Goal: Task Accomplishment & Management: Manage account settings

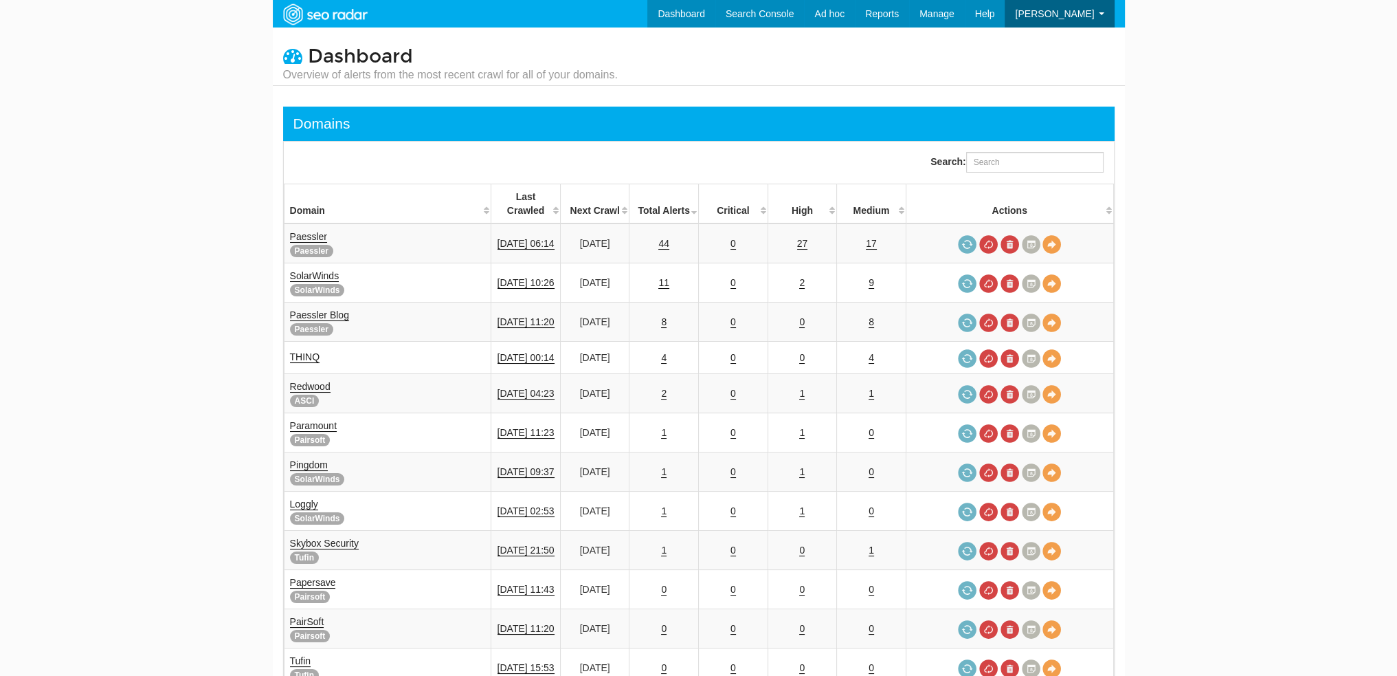
scroll to position [55, 0]
click at [299, 231] on link "Paessler" at bounding box center [308, 237] width 37 height 12
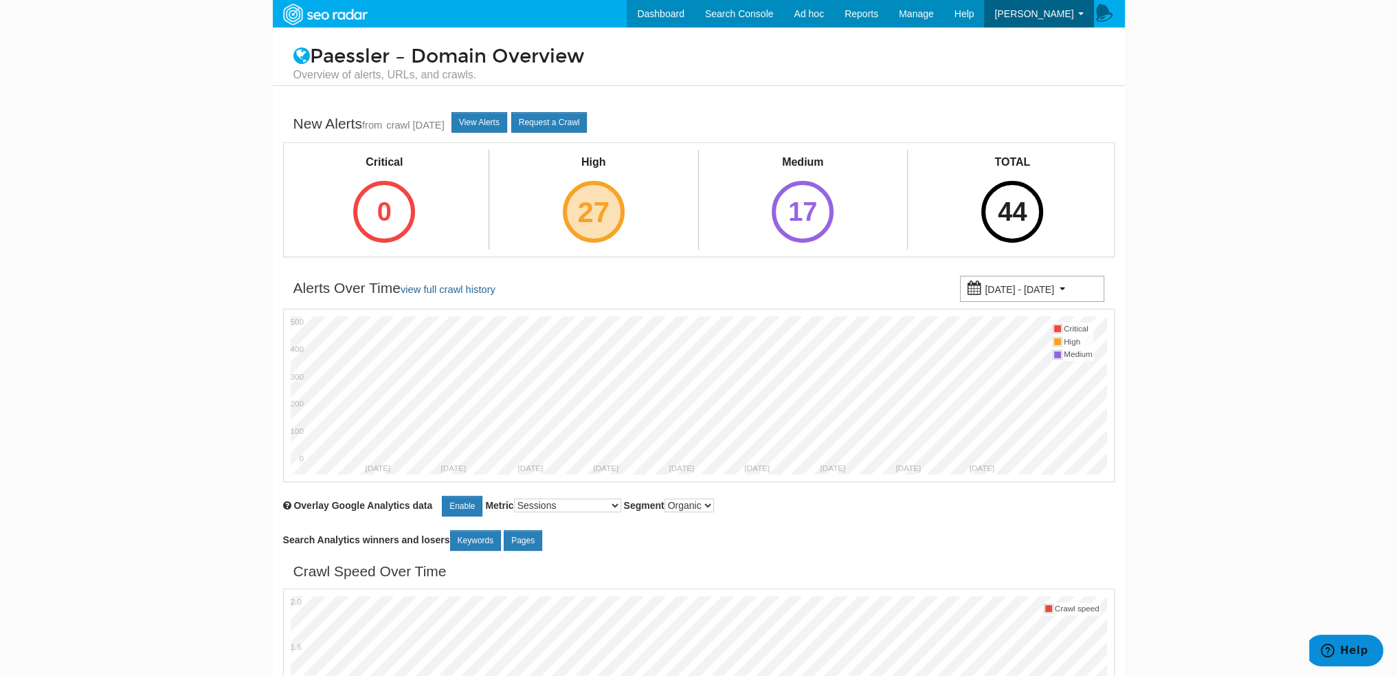
click at [605, 183] on div "27" at bounding box center [594, 212] width 62 height 62
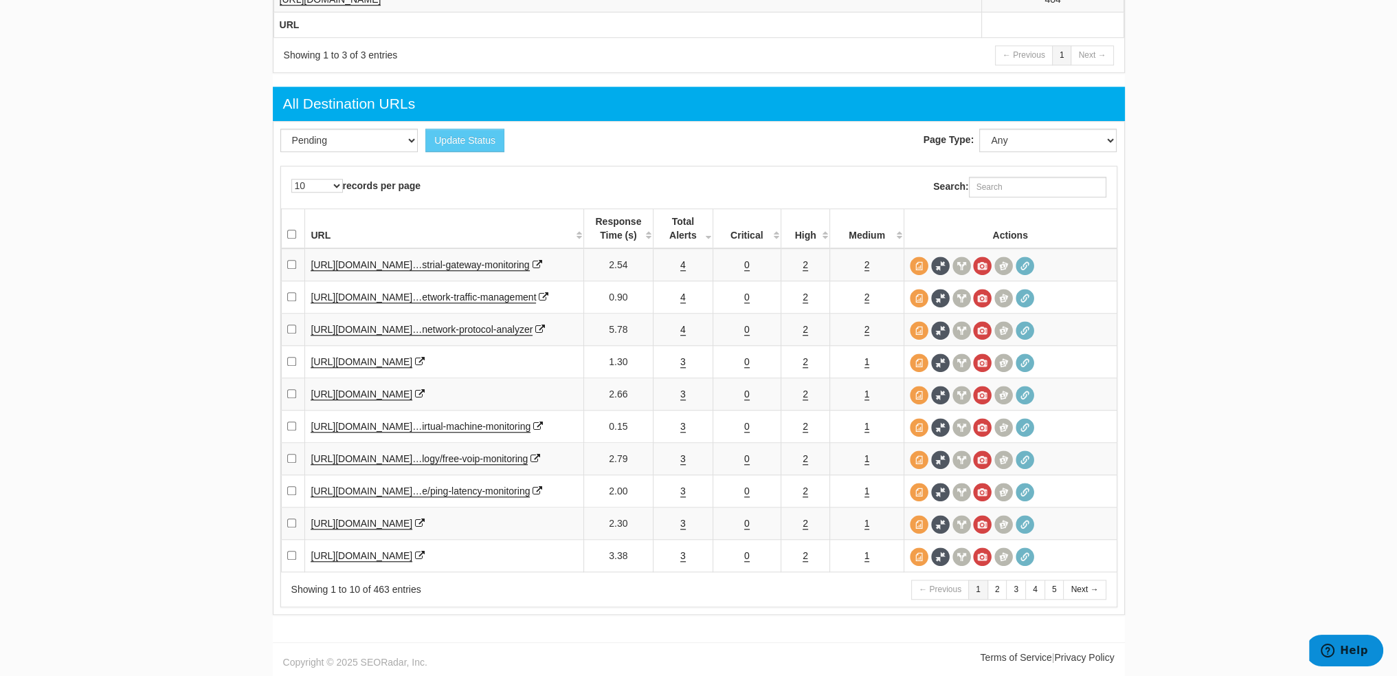
scroll to position [1697, 0]
click at [682, 259] on link "4" at bounding box center [682, 265] width 5 height 12
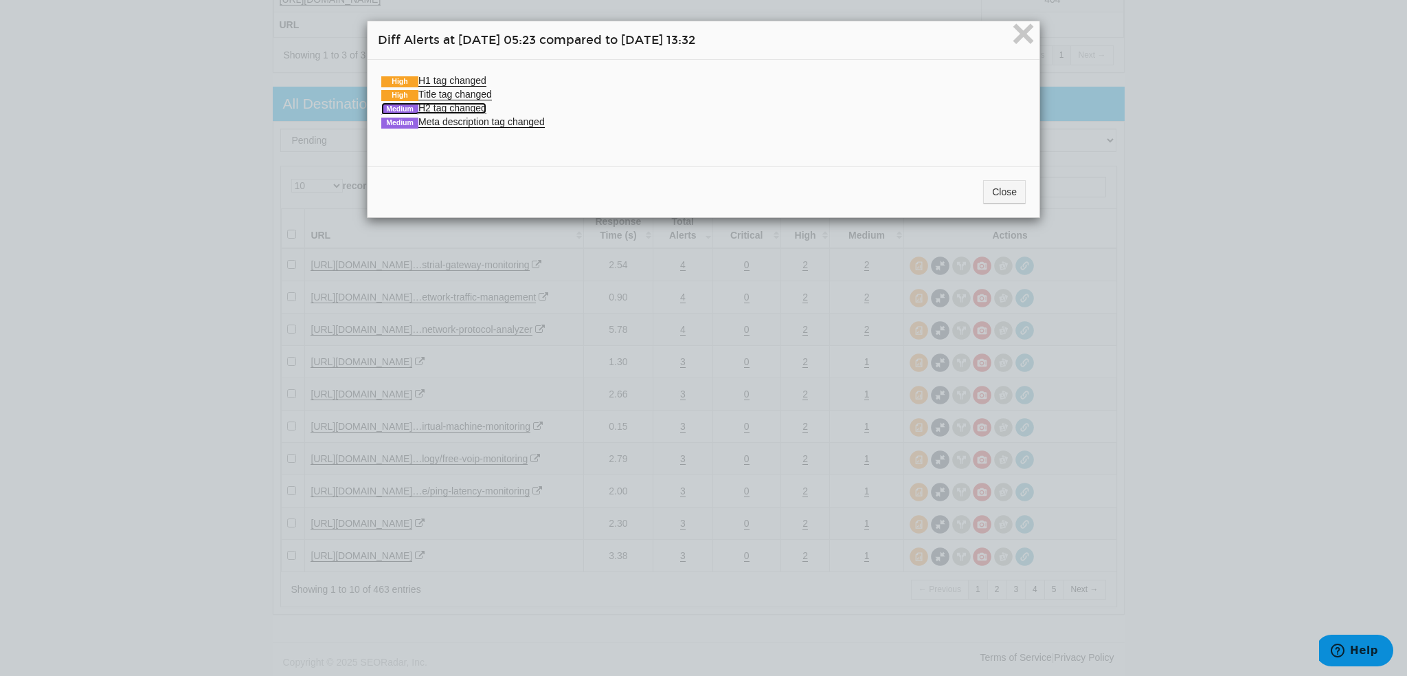
click at [425, 103] on link "Medium H2 tag changed" at bounding box center [433, 108] width 105 height 12
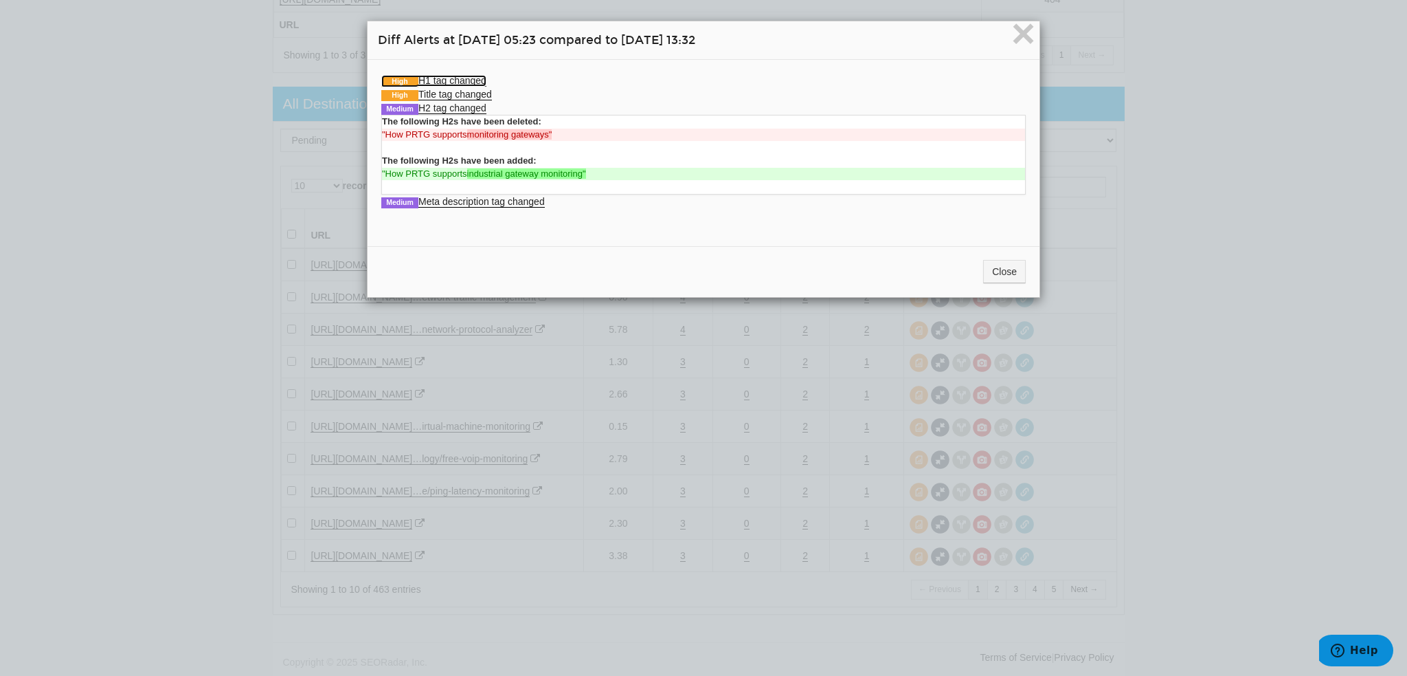
click at [470, 76] on link "High H1 tag changed" at bounding box center [433, 81] width 105 height 12
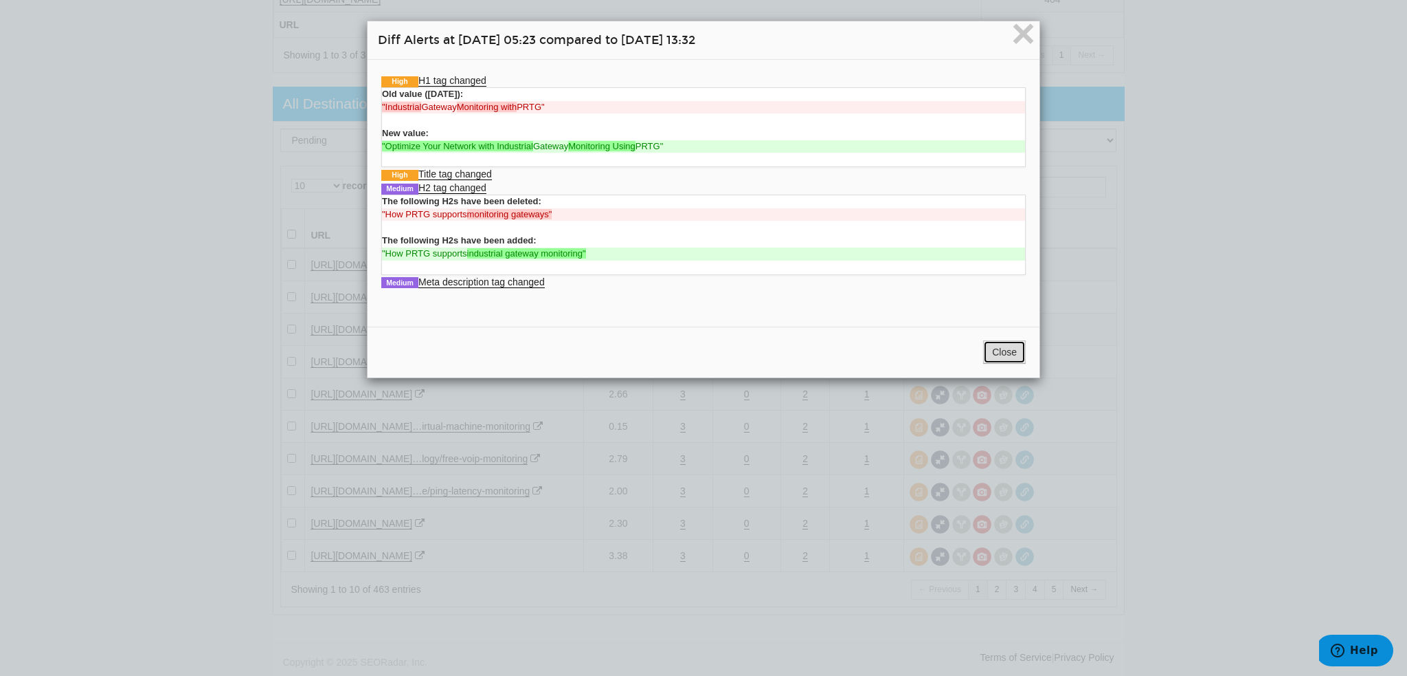
click at [996, 356] on button "Close" at bounding box center [1004, 351] width 43 height 23
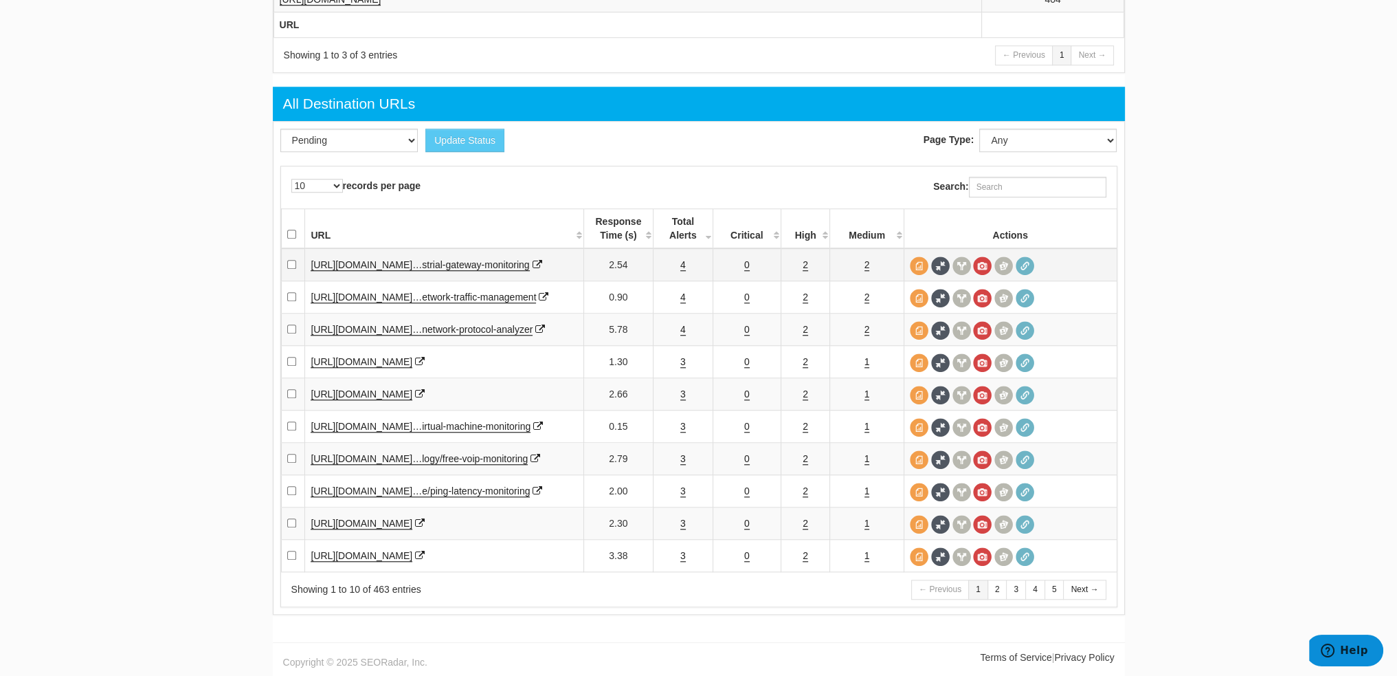
click at [296, 248] on td at bounding box center [293, 264] width 24 height 33
click at [293, 260] on input "checkbox" at bounding box center [291, 264] width 9 height 9
checkbox input "true"
click at [680, 291] on link "4" at bounding box center [682, 297] width 5 height 12
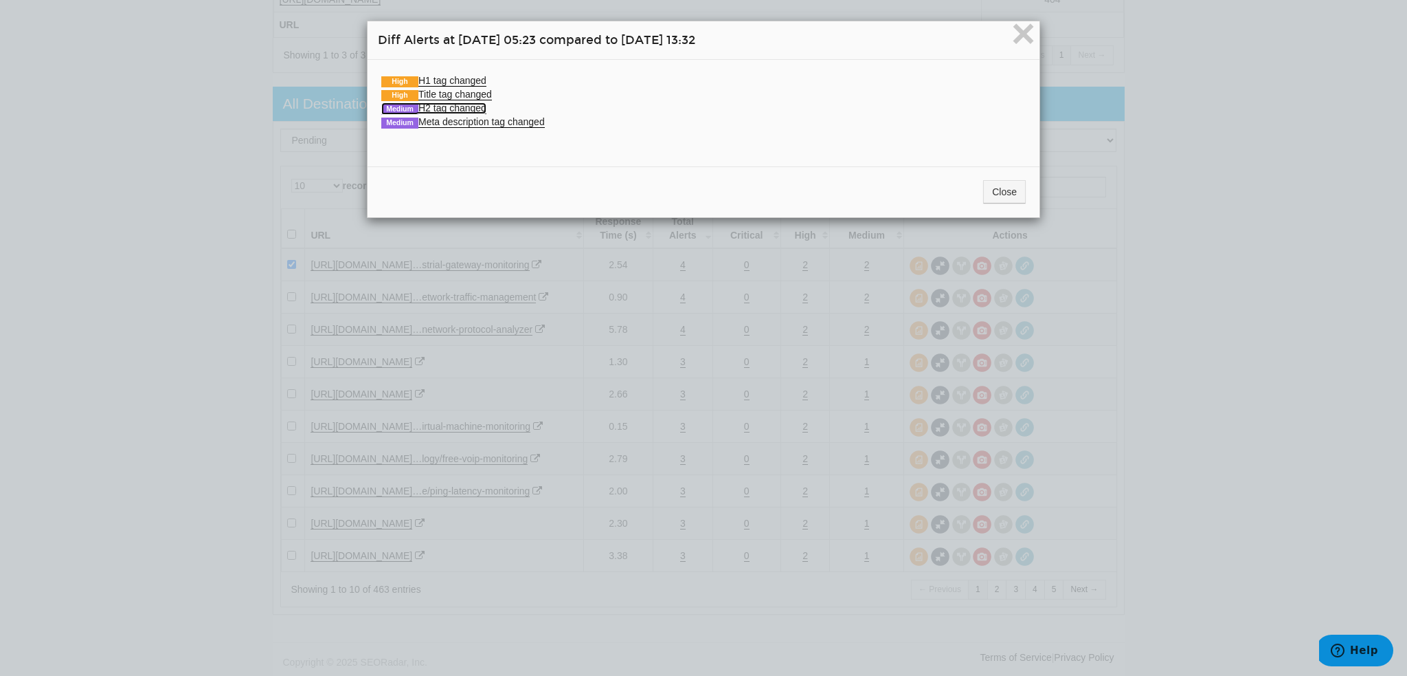
click at [454, 109] on link "Medium H2 tag changed" at bounding box center [433, 108] width 105 height 12
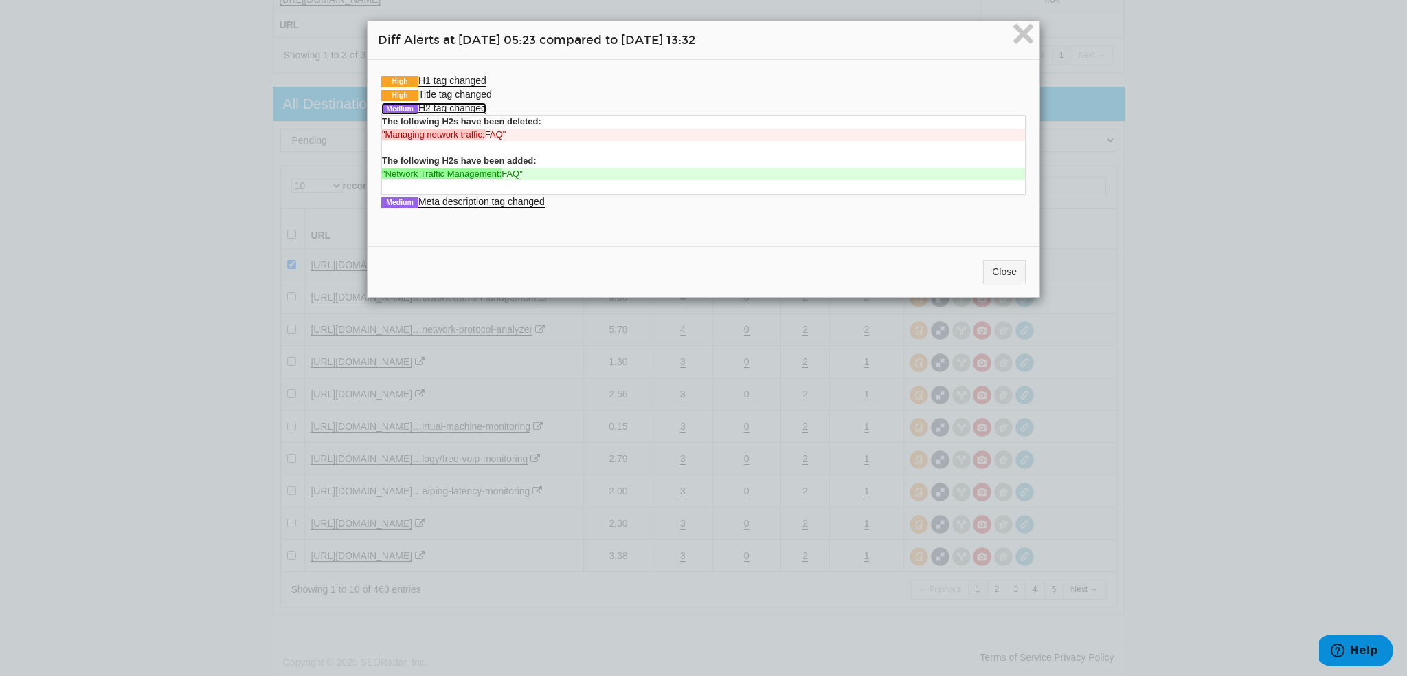
click at [454, 109] on link "Medium H2 tag changed" at bounding box center [433, 108] width 105 height 12
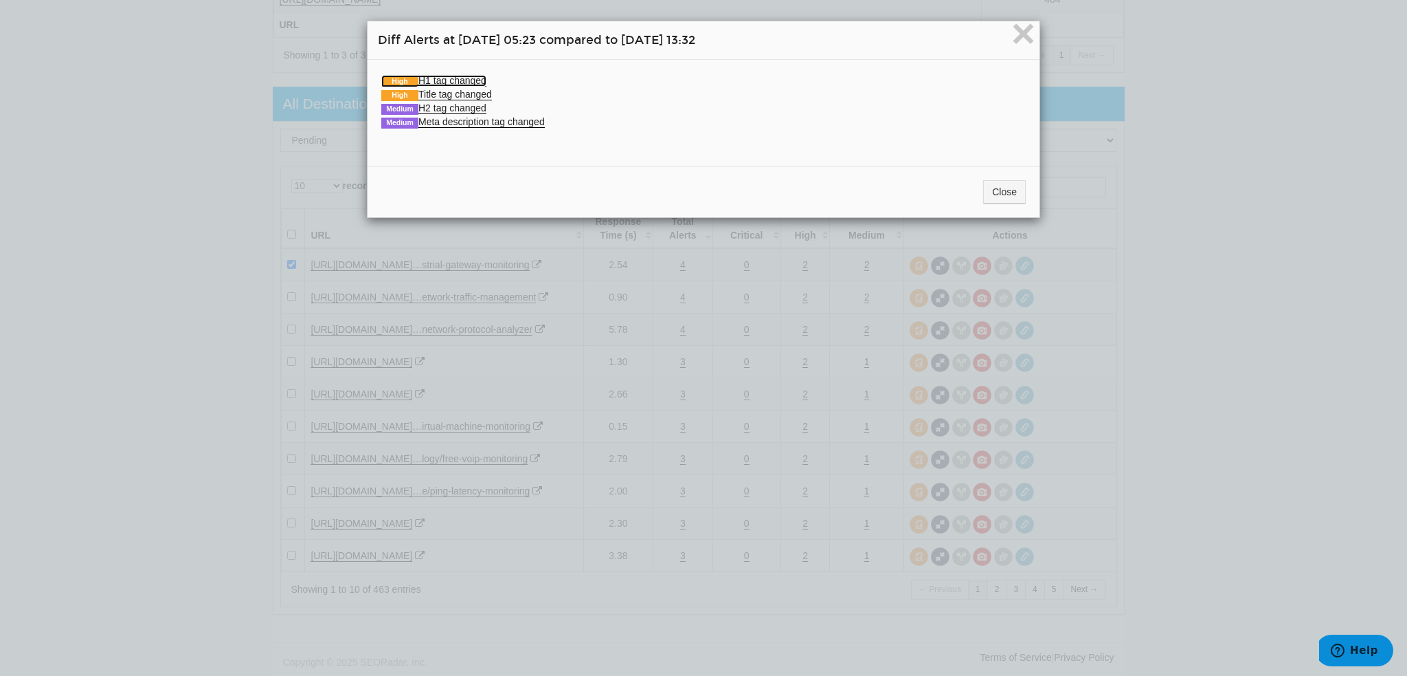
click at [442, 75] on link "High H1 tag changed" at bounding box center [433, 81] width 105 height 12
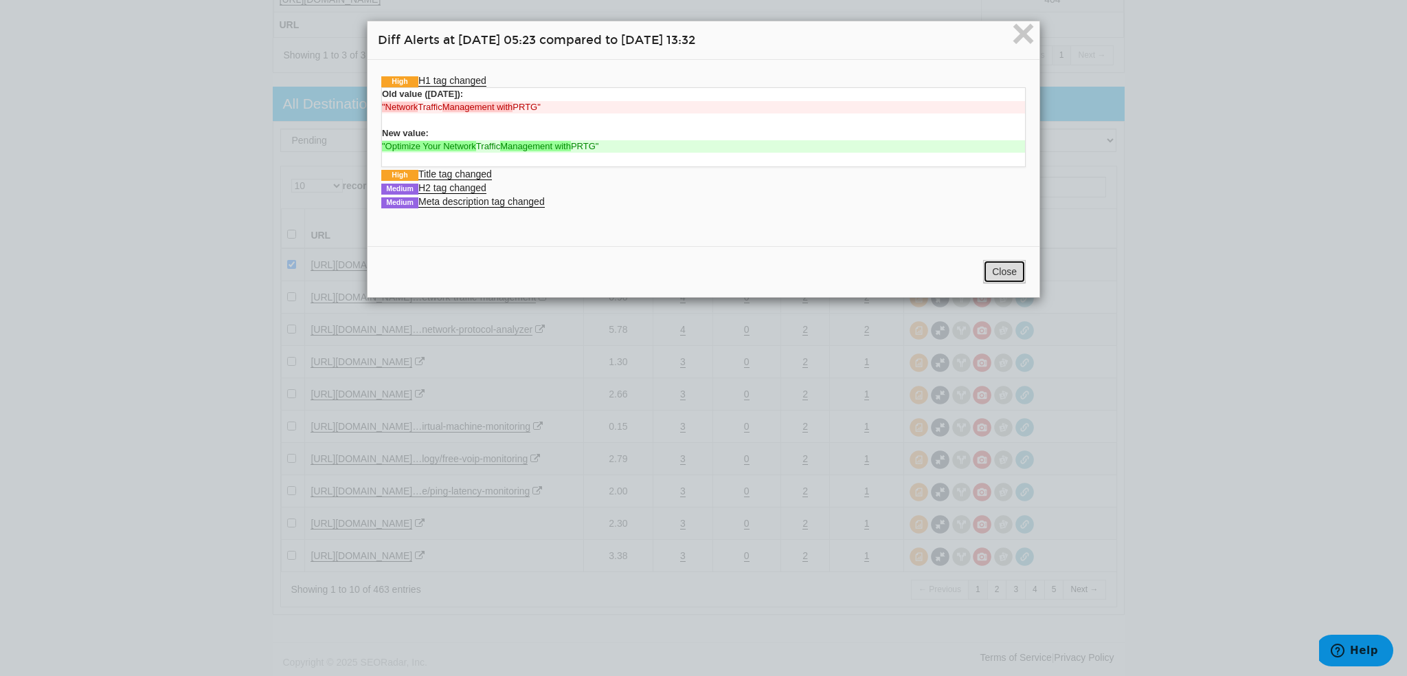
click at [1001, 267] on button "Close" at bounding box center [1004, 271] width 43 height 23
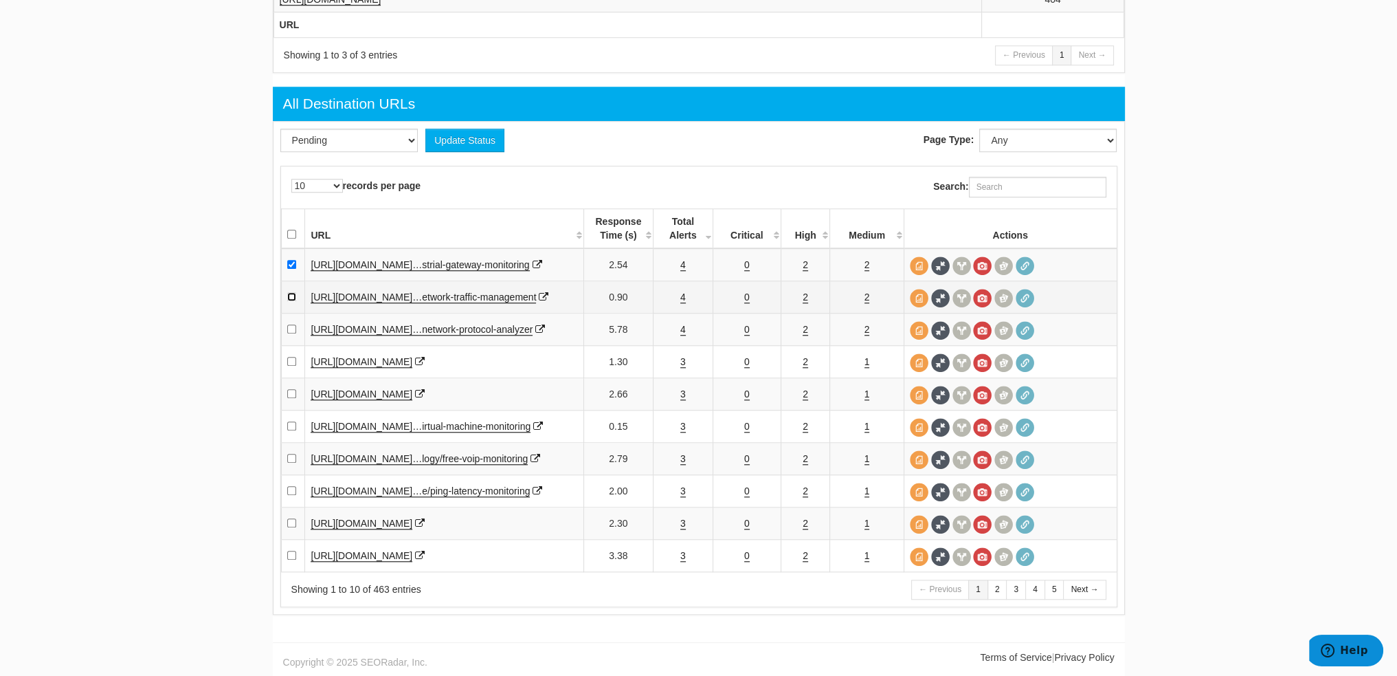
click at [289, 292] on input "checkbox" at bounding box center [291, 296] width 9 height 9
checkbox input "true"
click at [679, 313] on td "4" at bounding box center [684, 329] width 60 height 32
click at [684, 324] on link "4" at bounding box center [682, 330] width 5 height 12
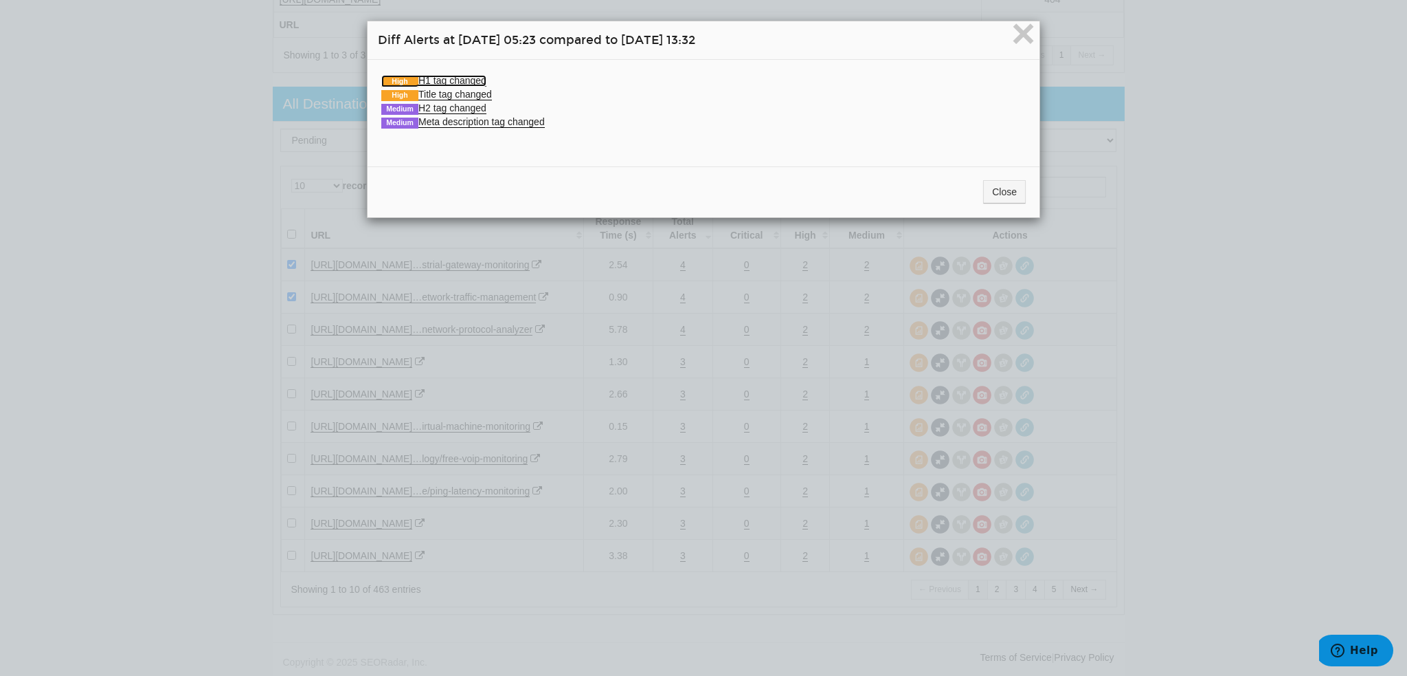
click at [430, 83] on link "High H1 tag changed" at bounding box center [433, 81] width 105 height 12
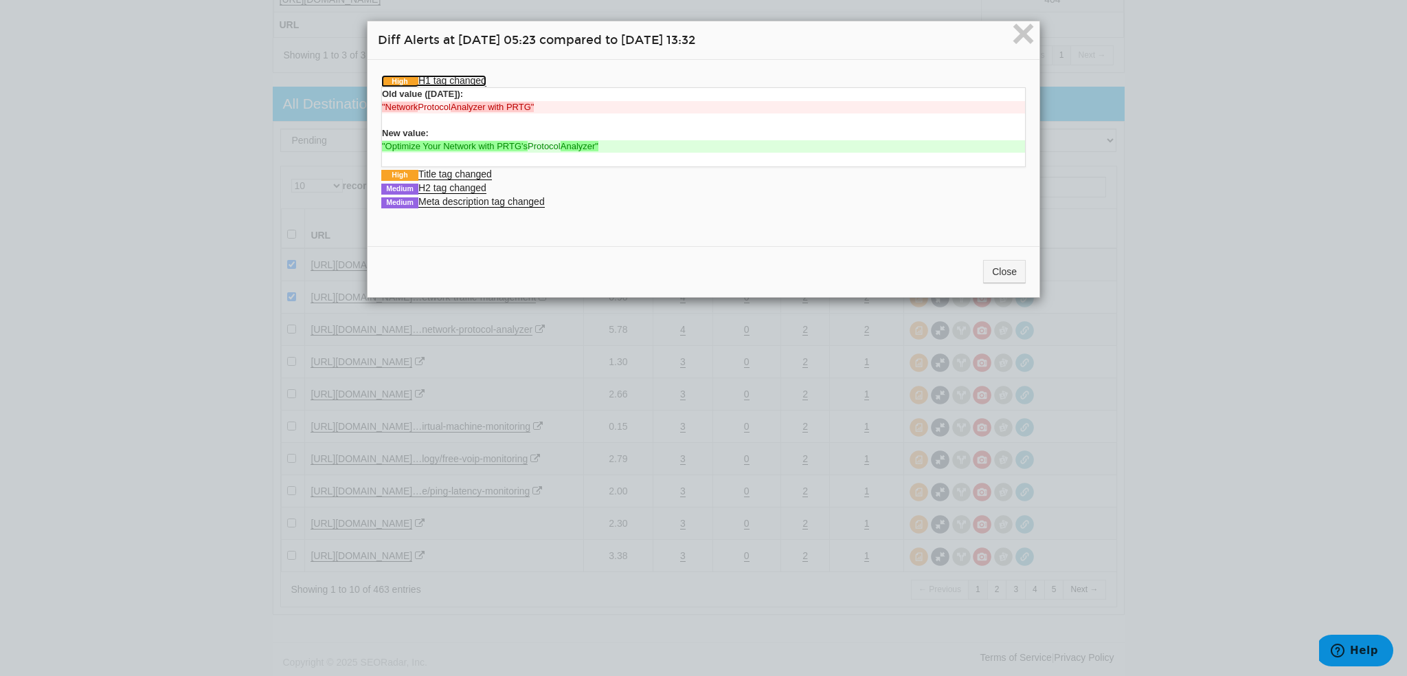
click at [432, 76] on link "High H1 tag changed" at bounding box center [433, 81] width 105 height 12
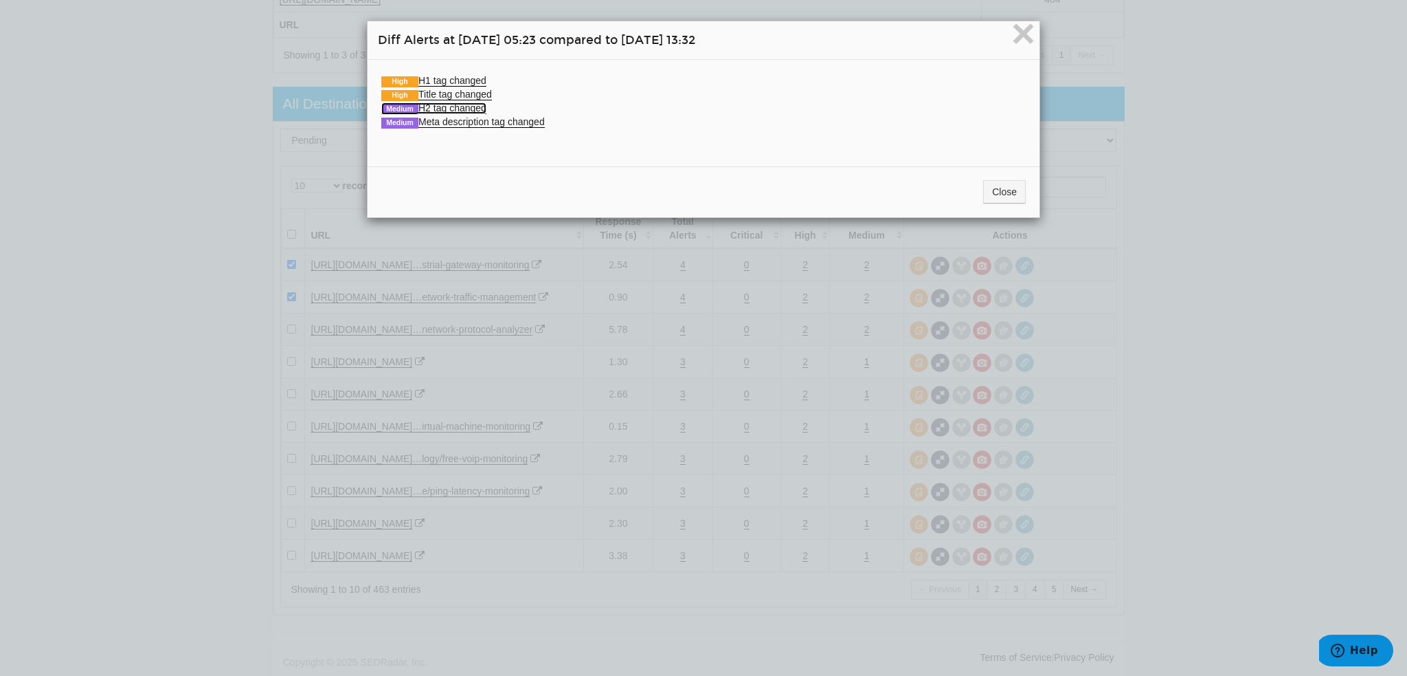
click at [456, 110] on link "Medium H2 tag changed" at bounding box center [433, 108] width 105 height 12
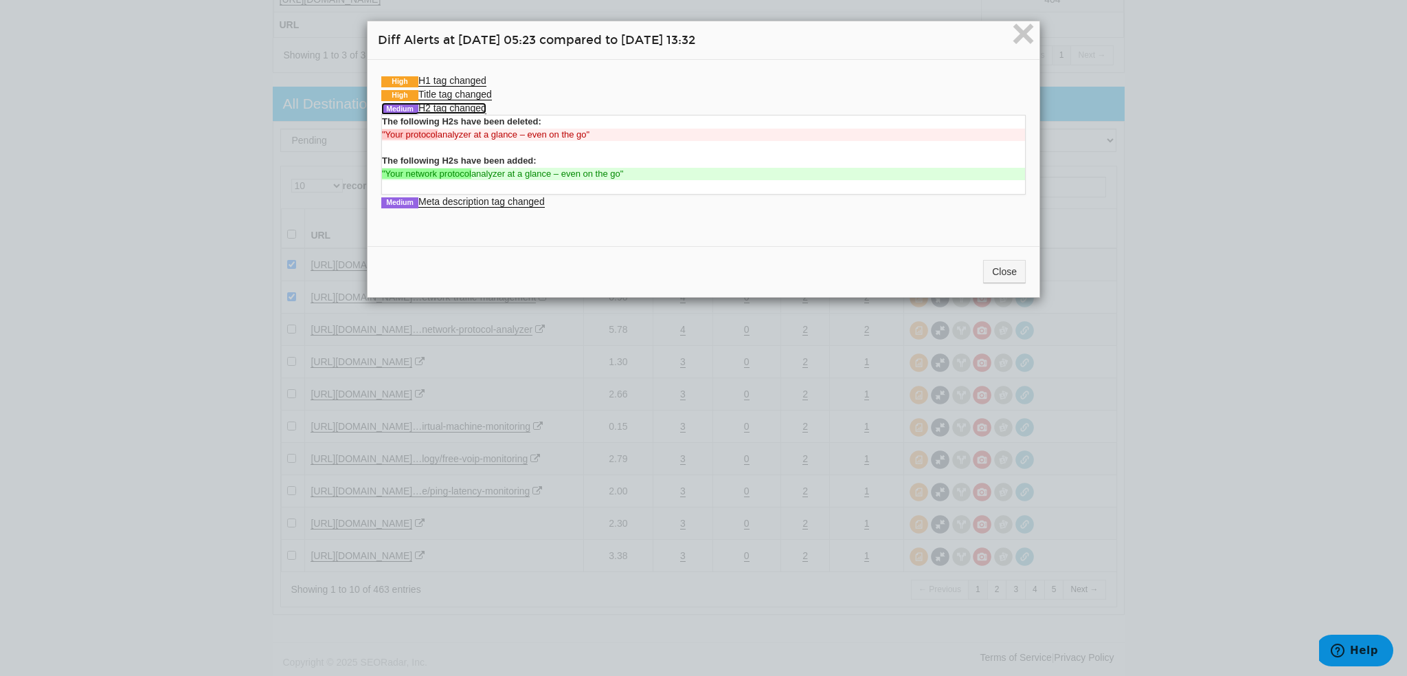
click at [456, 110] on link "Medium H2 tag changed" at bounding box center [433, 108] width 105 height 12
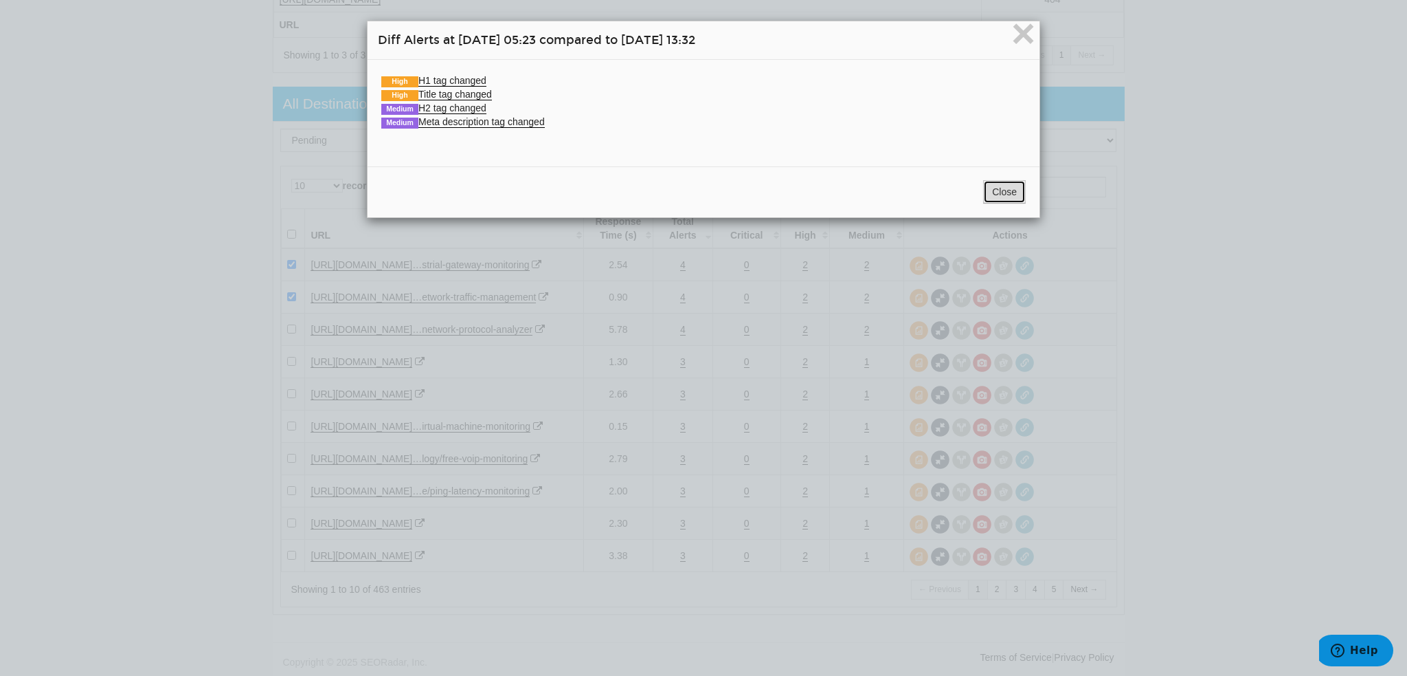
click at [1007, 189] on button "Close" at bounding box center [1004, 191] width 43 height 23
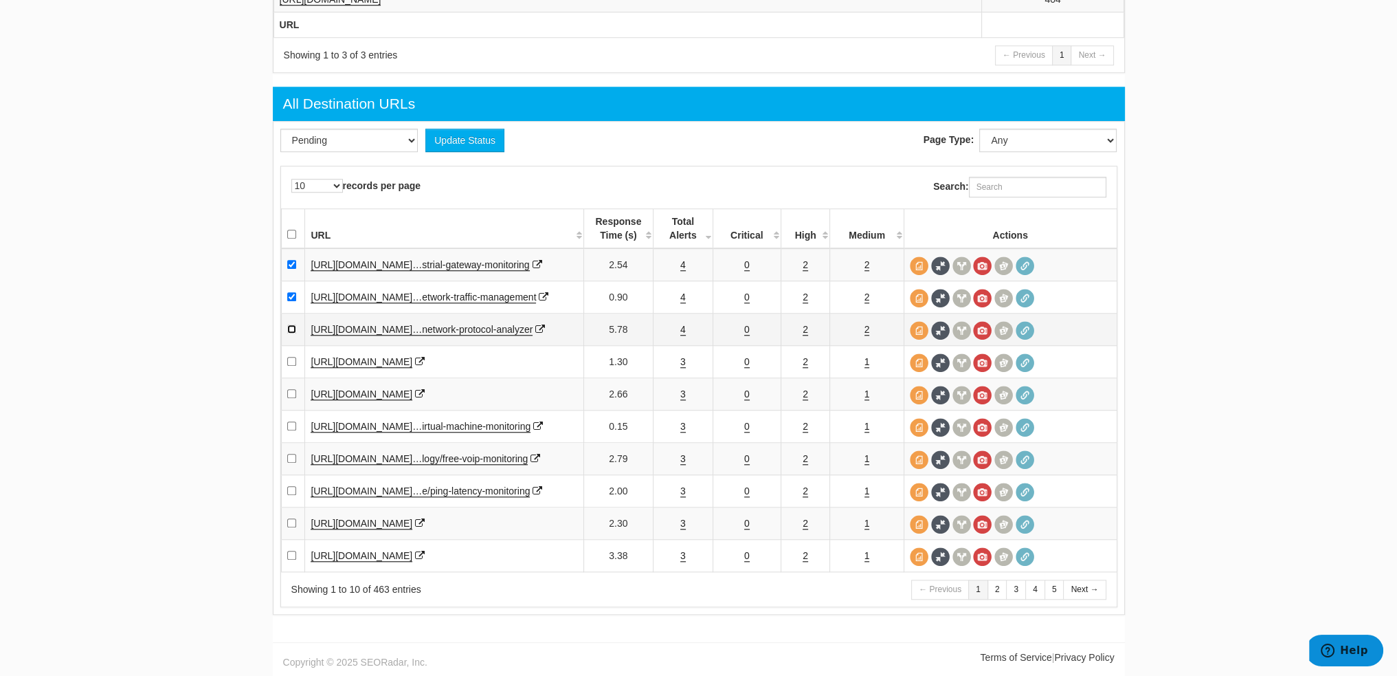
click at [293, 324] on input "checkbox" at bounding box center [291, 328] width 9 height 9
checkbox input "true"
click at [680, 356] on link "3" at bounding box center [682, 362] width 5 height 12
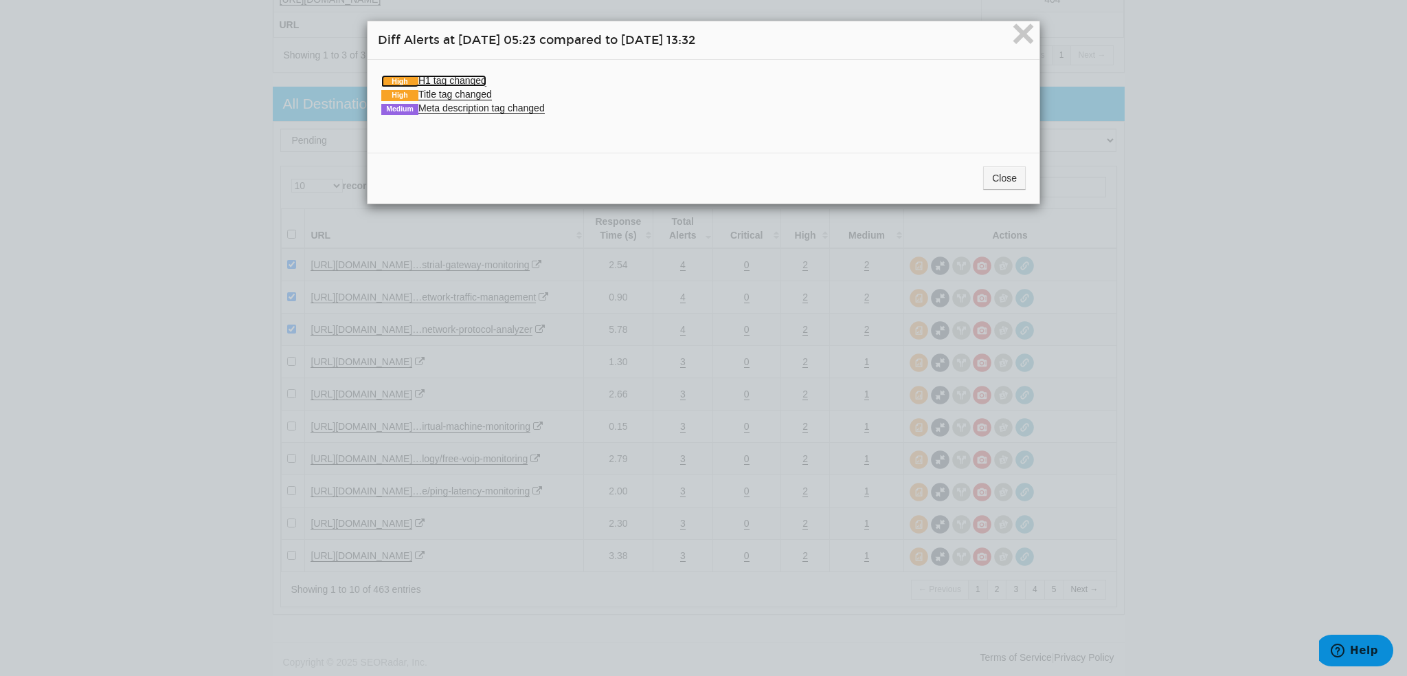
click at [418, 80] on link "High H1 tag changed" at bounding box center [433, 81] width 105 height 12
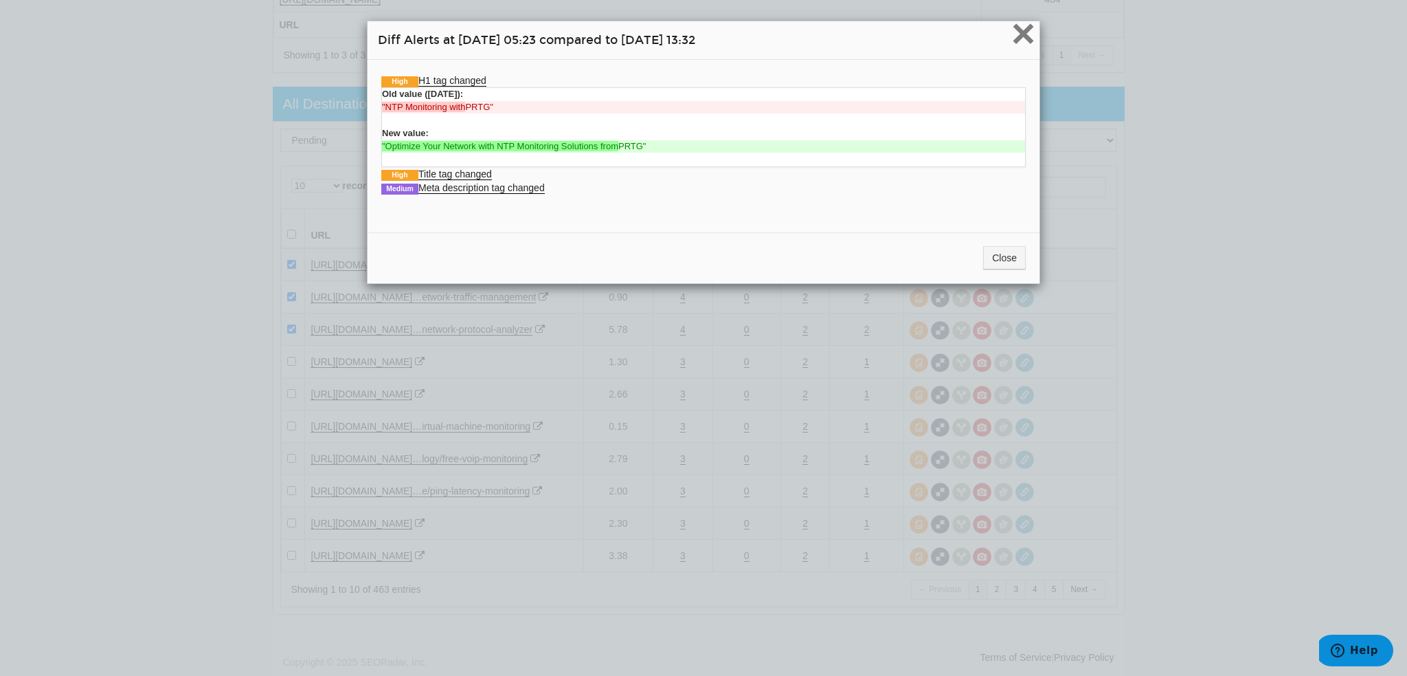
click at [1027, 35] on span "×" at bounding box center [1024, 33] width 24 height 46
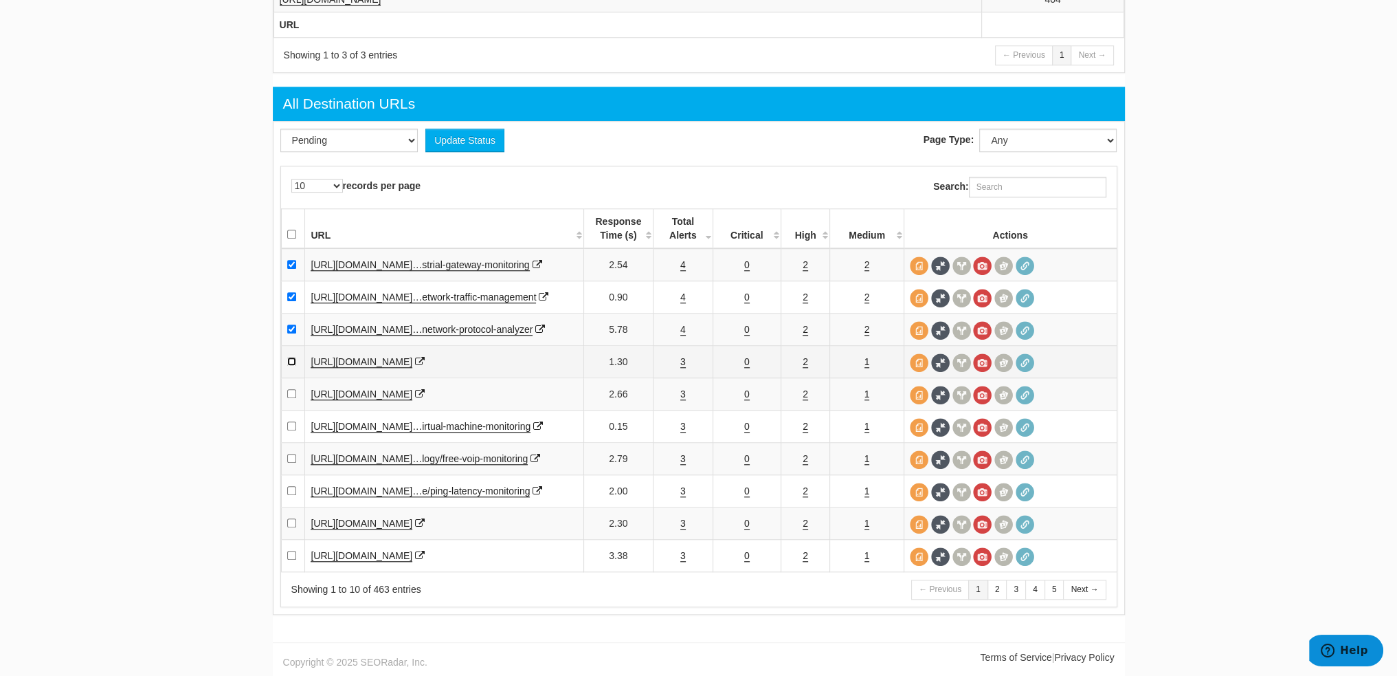
click at [287, 357] on input "checkbox" at bounding box center [291, 361] width 9 height 9
checkbox input "true"
click at [680, 388] on link "3" at bounding box center [682, 394] width 5 height 12
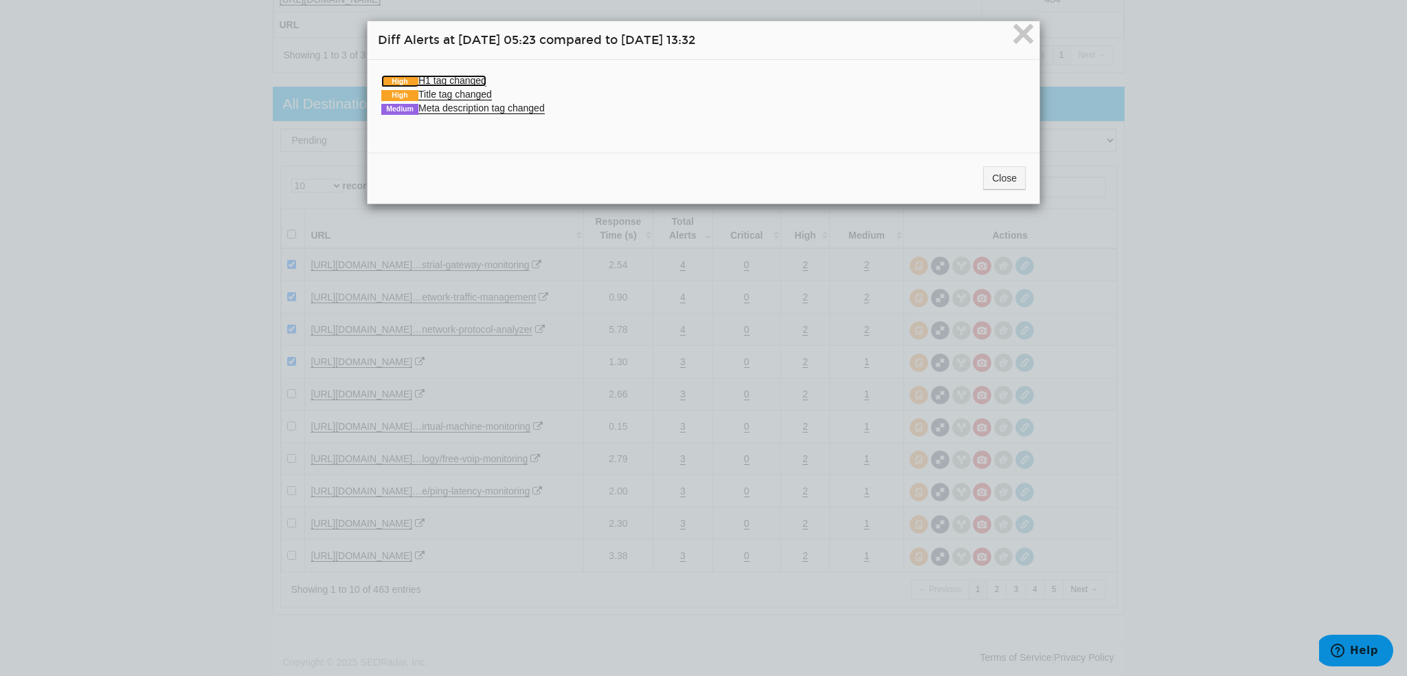
click at [447, 76] on link "High H1 tag changed" at bounding box center [433, 81] width 105 height 12
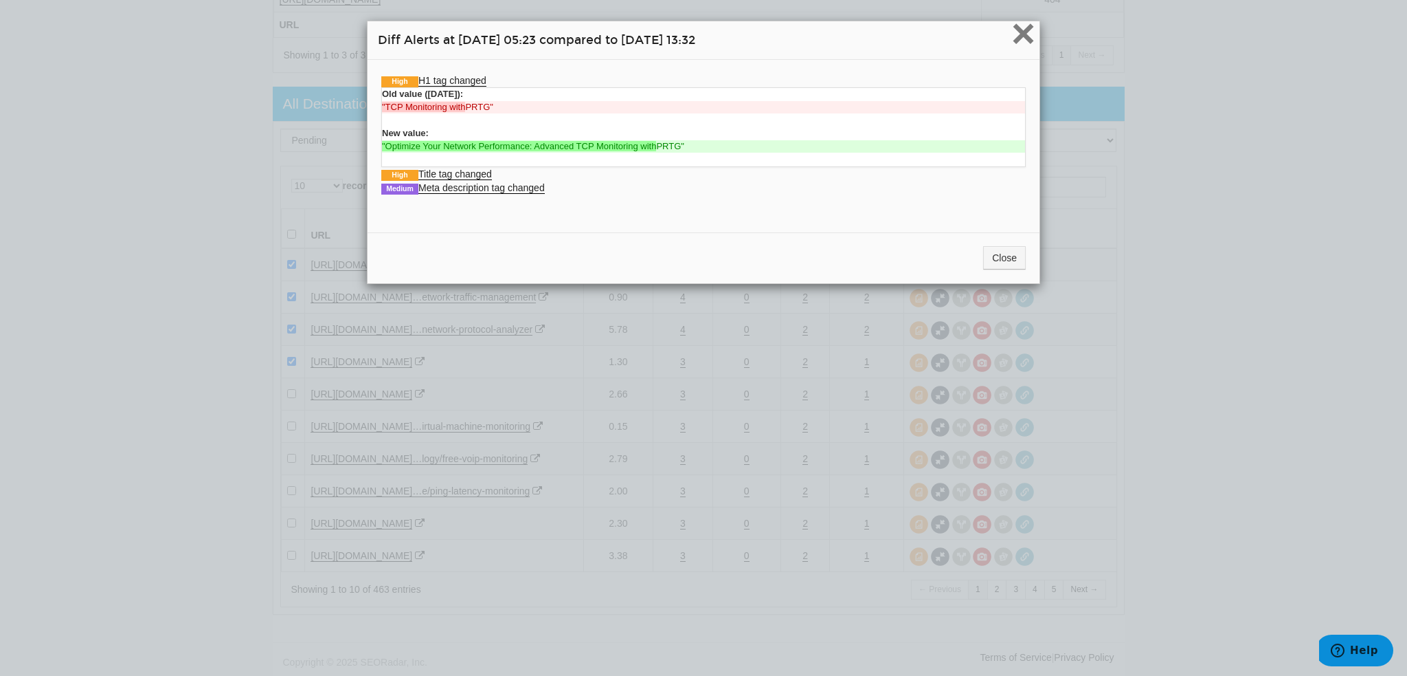
click at [1025, 33] on span "×" at bounding box center [1024, 33] width 24 height 46
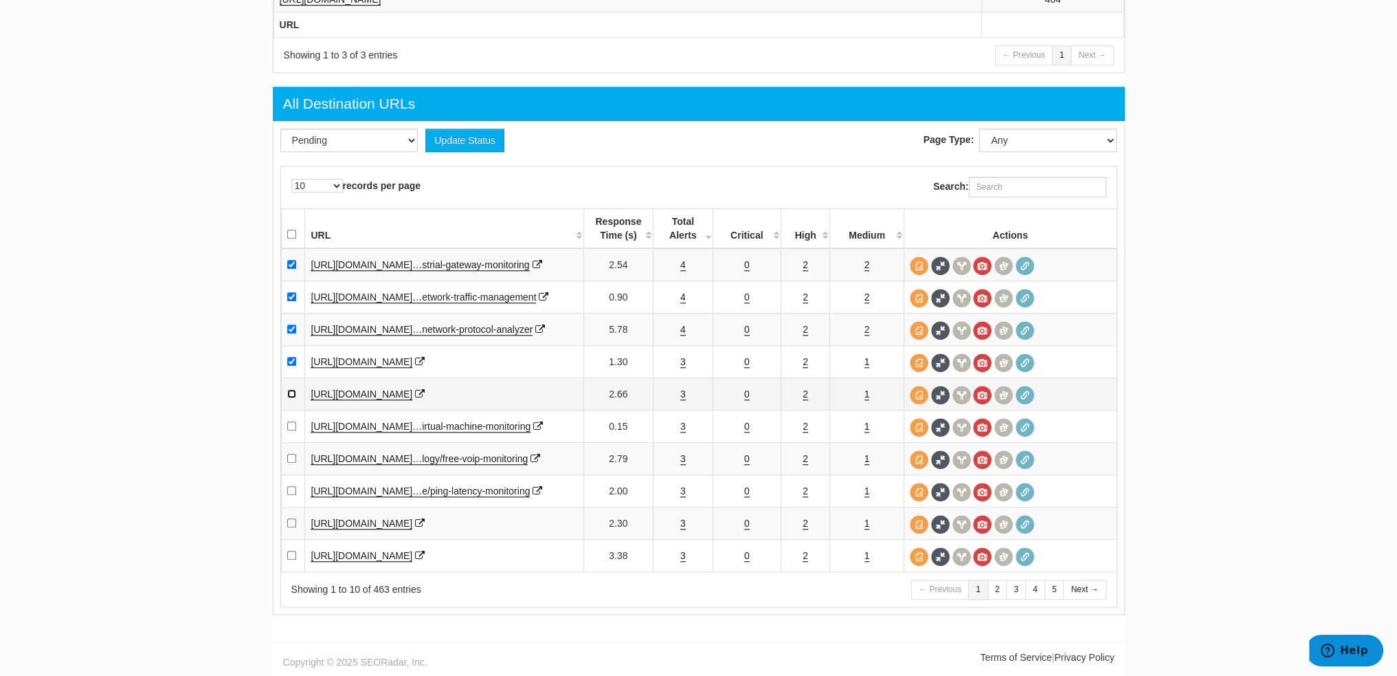
click at [287, 389] on input "checkbox" at bounding box center [291, 393] width 9 height 9
checkbox input "true"
click at [680, 421] on link "3" at bounding box center [682, 427] width 5 height 12
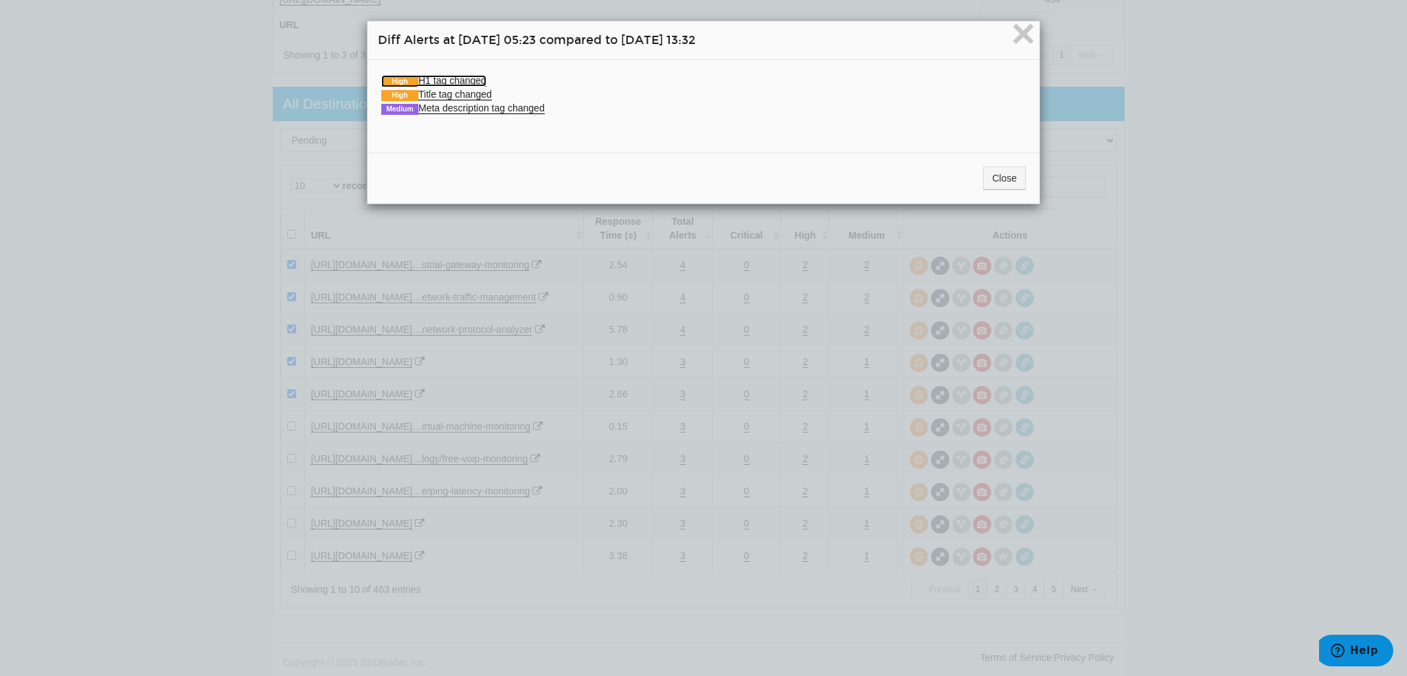
click at [437, 82] on link "High H1 tag changed" at bounding box center [433, 81] width 105 height 12
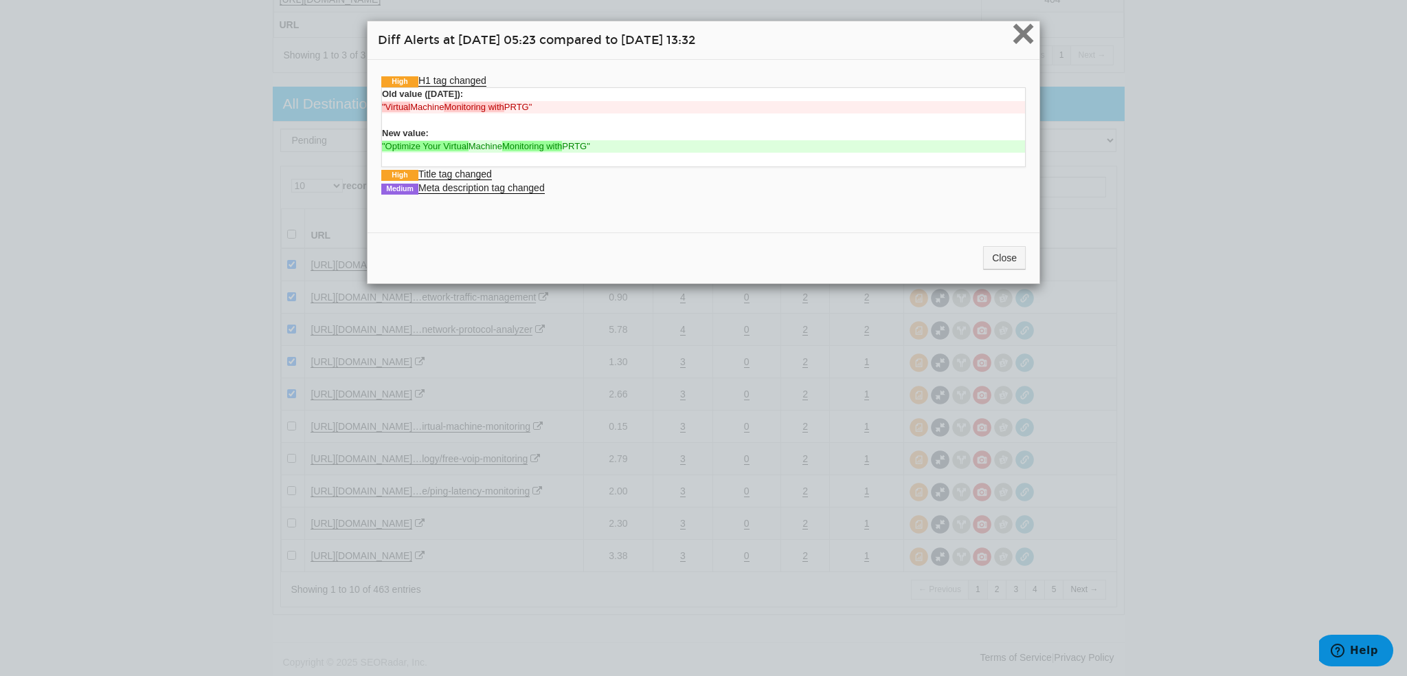
click at [1021, 30] on span "×" at bounding box center [1024, 33] width 24 height 46
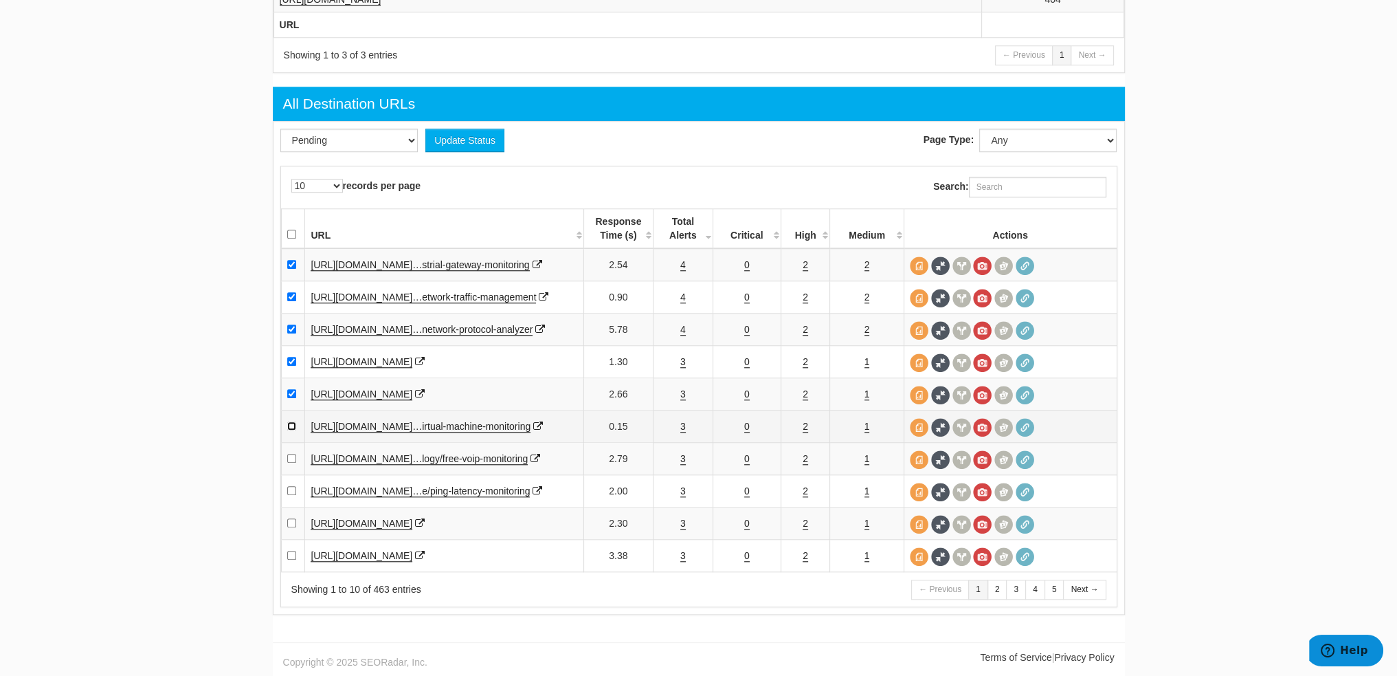
click at [291, 421] on input "checkbox" at bounding box center [291, 425] width 9 height 9
checkbox input "true"
click at [682, 453] on link "3" at bounding box center [682, 459] width 5 height 12
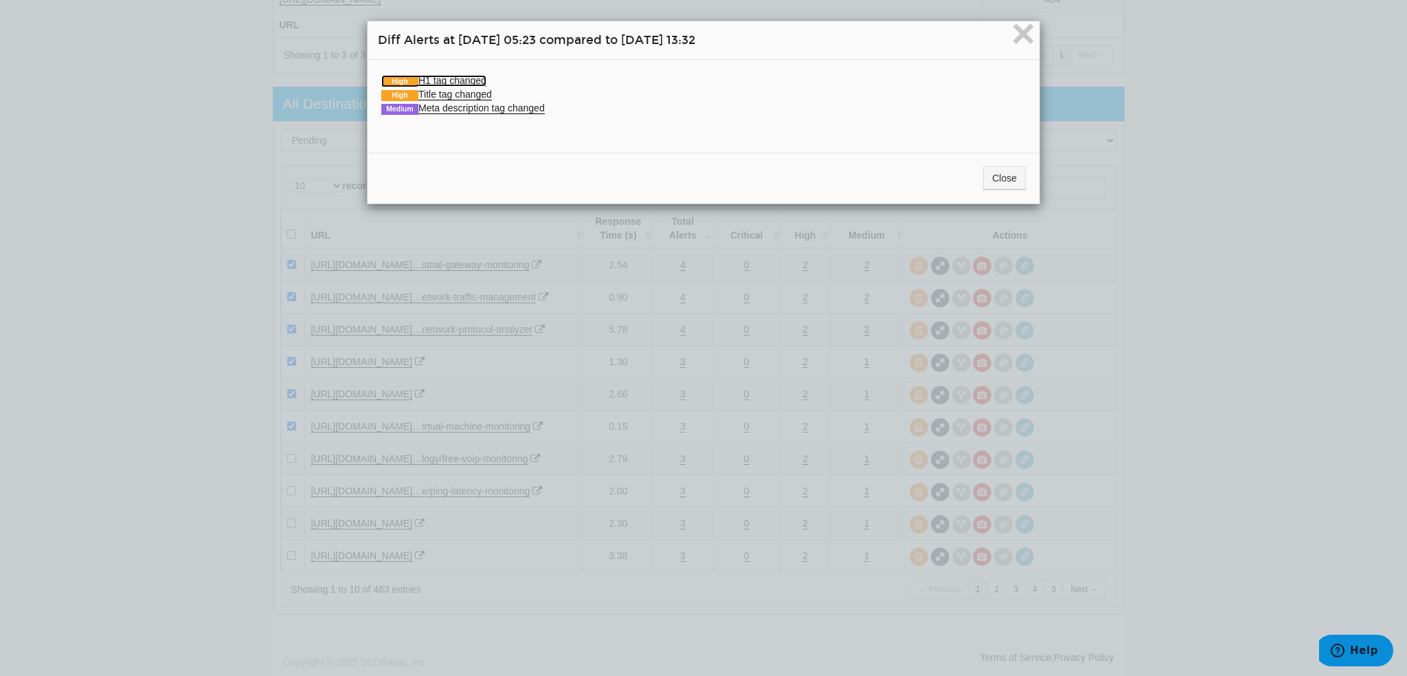
click at [469, 77] on link "High H1 tag changed" at bounding box center [433, 81] width 105 height 12
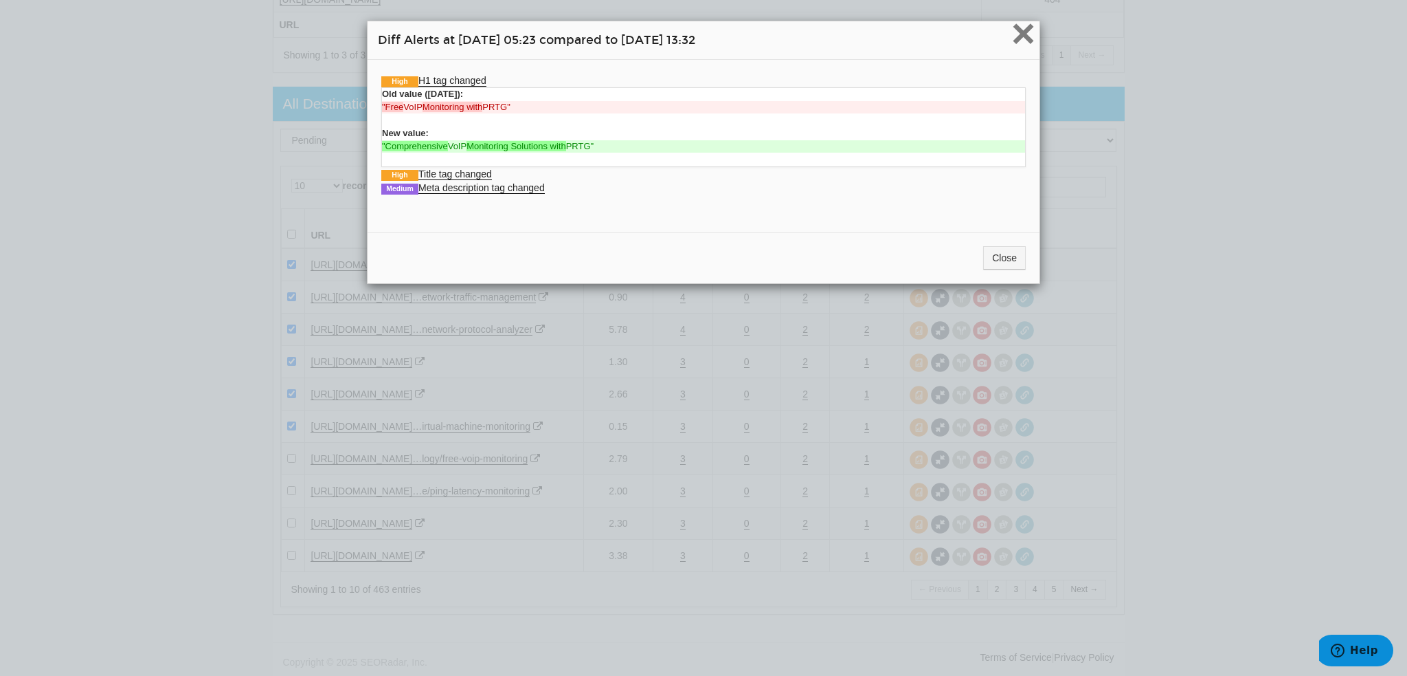
click at [1025, 34] on span "×" at bounding box center [1024, 33] width 24 height 46
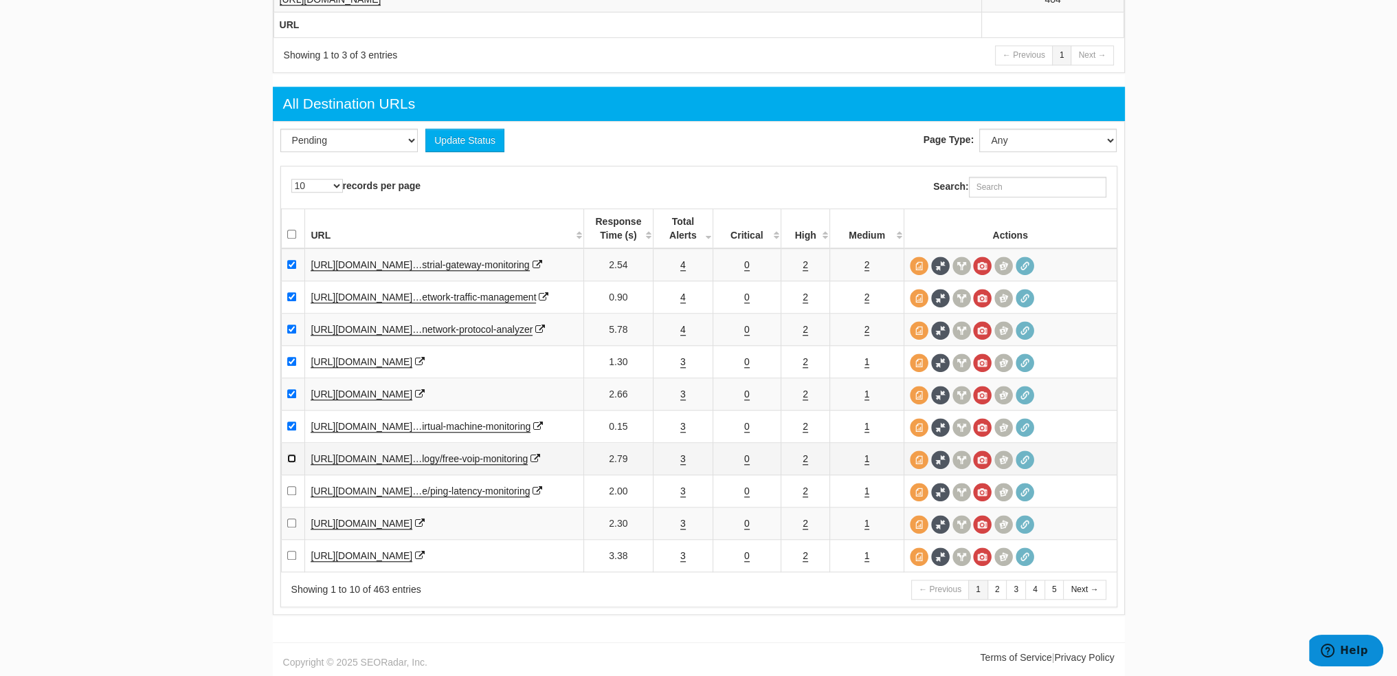
click at [293, 454] on input "checkbox" at bounding box center [291, 458] width 9 height 9
checkbox input "true"
click at [679, 475] on td "3" at bounding box center [684, 491] width 60 height 32
click at [684, 475] on td "3" at bounding box center [684, 491] width 60 height 32
click at [684, 485] on link "3" at bounding box center [682, 491] width 5 height 12
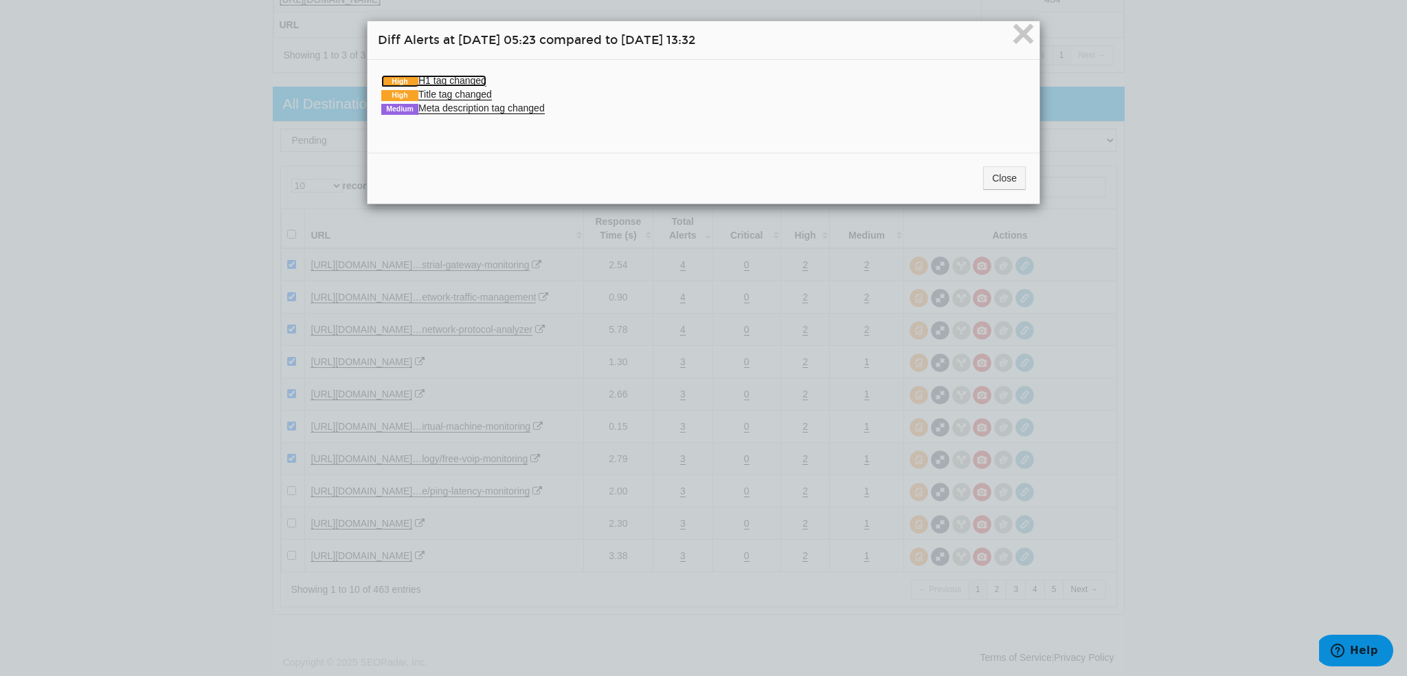
click at [431, 76] on link "High H1 tag changed" at bounding box center [433, 81] width 105 height 12
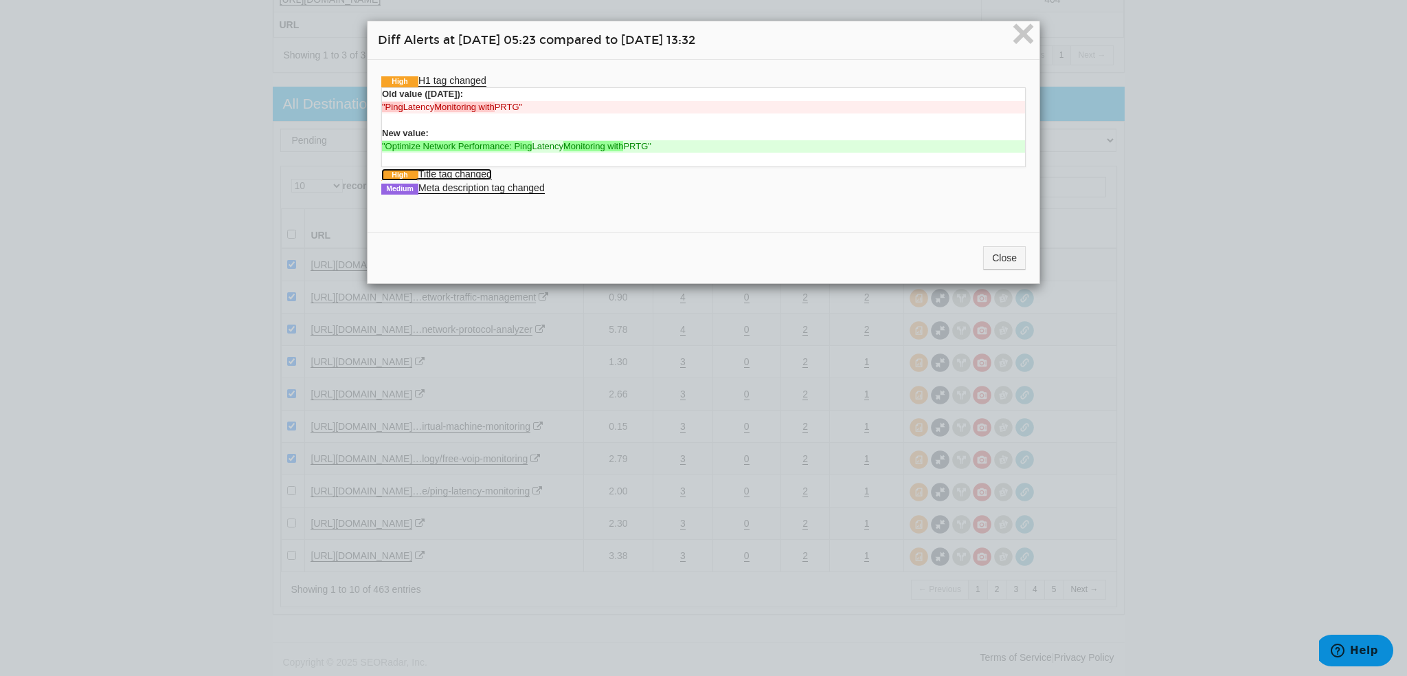
click at [451, 170] on link "High Title tag changed" at bounding box center [436, 174] width 111 height 12
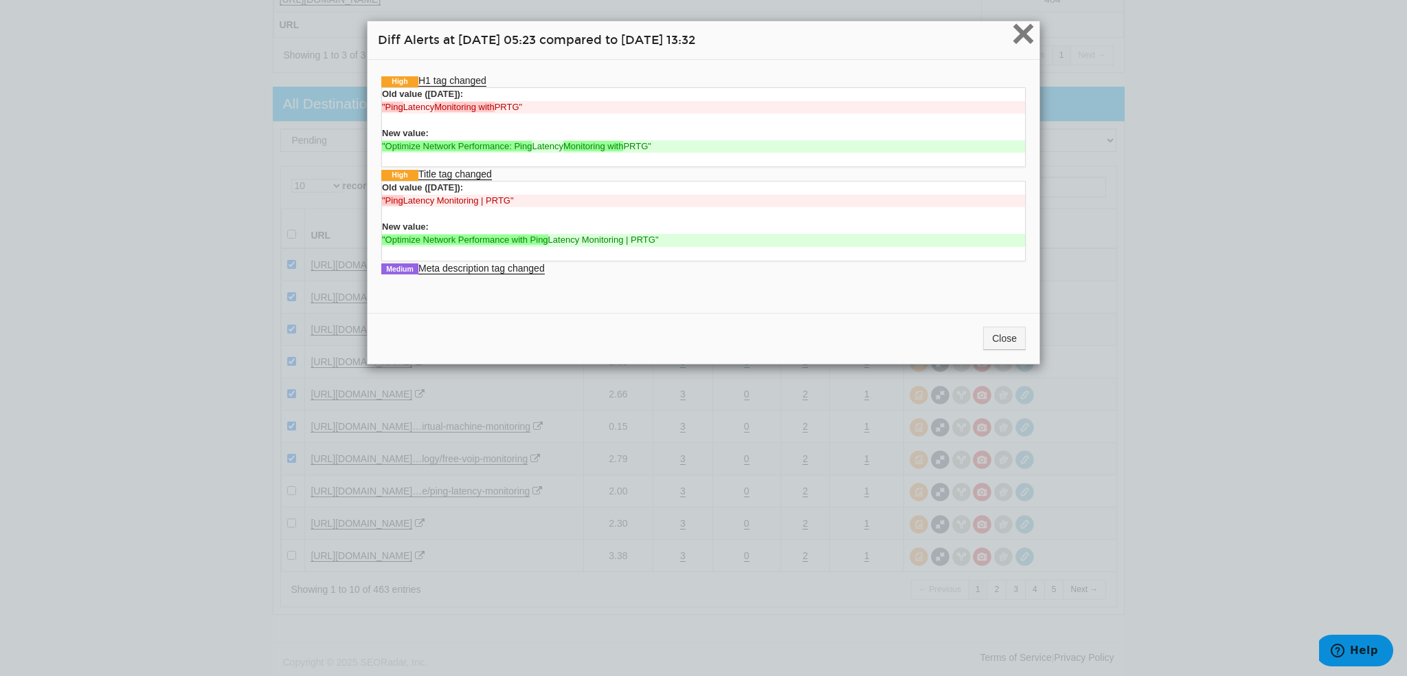
click at [1026, 38] on span "×" at bounding box center [1024, 33] width 24 height 46
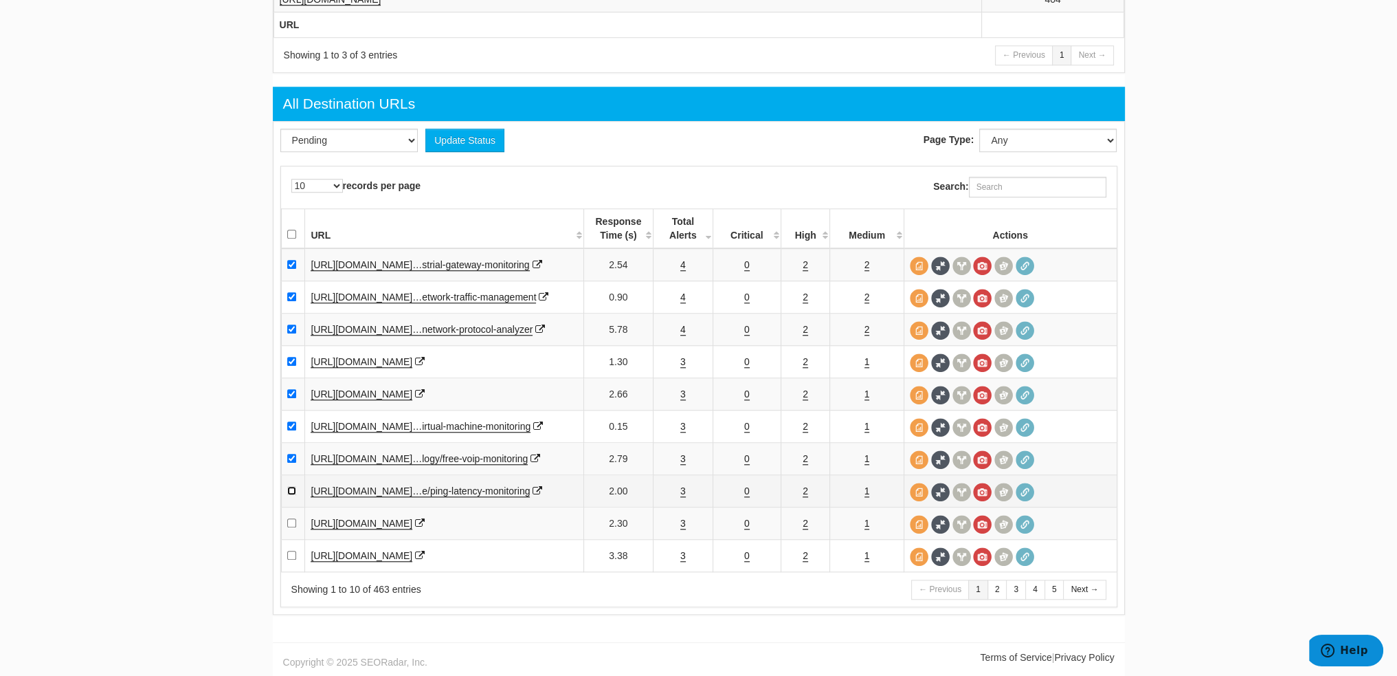
click at [291, 486] on input "checkbox" at bounding box center [291, 490] width 9 height 9
checkbox input "true"
click at [680, 517] on link "3" at bounding box center [682, 523] width 5 height 12
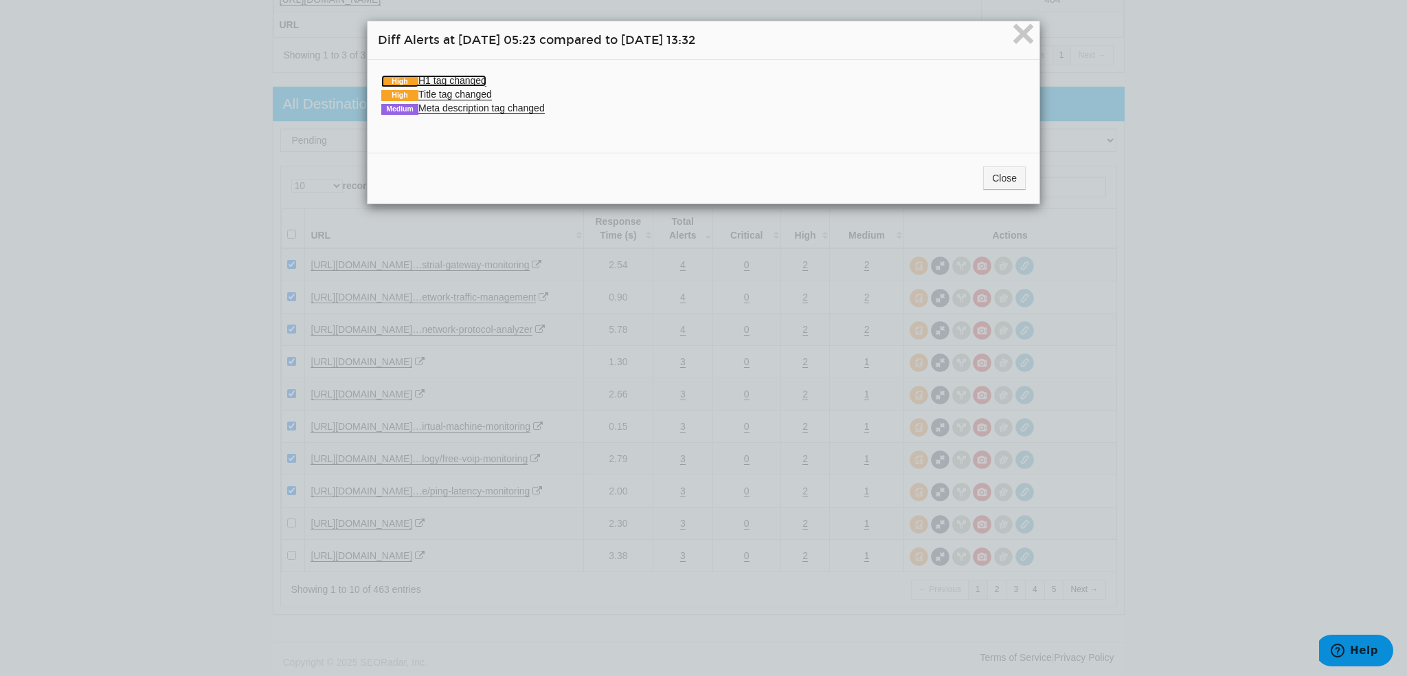
click at [438, 79] on link "High H1 tag changed" at bounding box center [433, 81] width 105 height 12
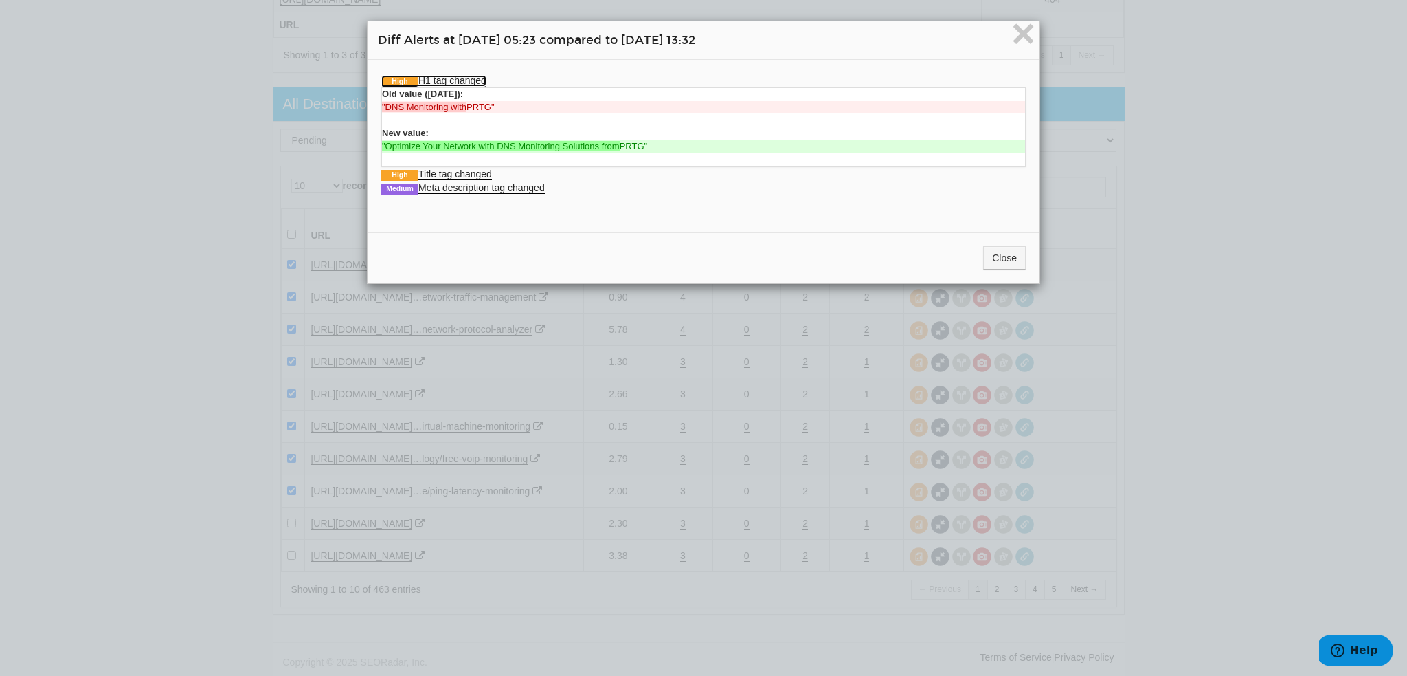
click at [438, 79] on link "High H1 tag changed" at bounding box center [433, 81] width 105 height 12
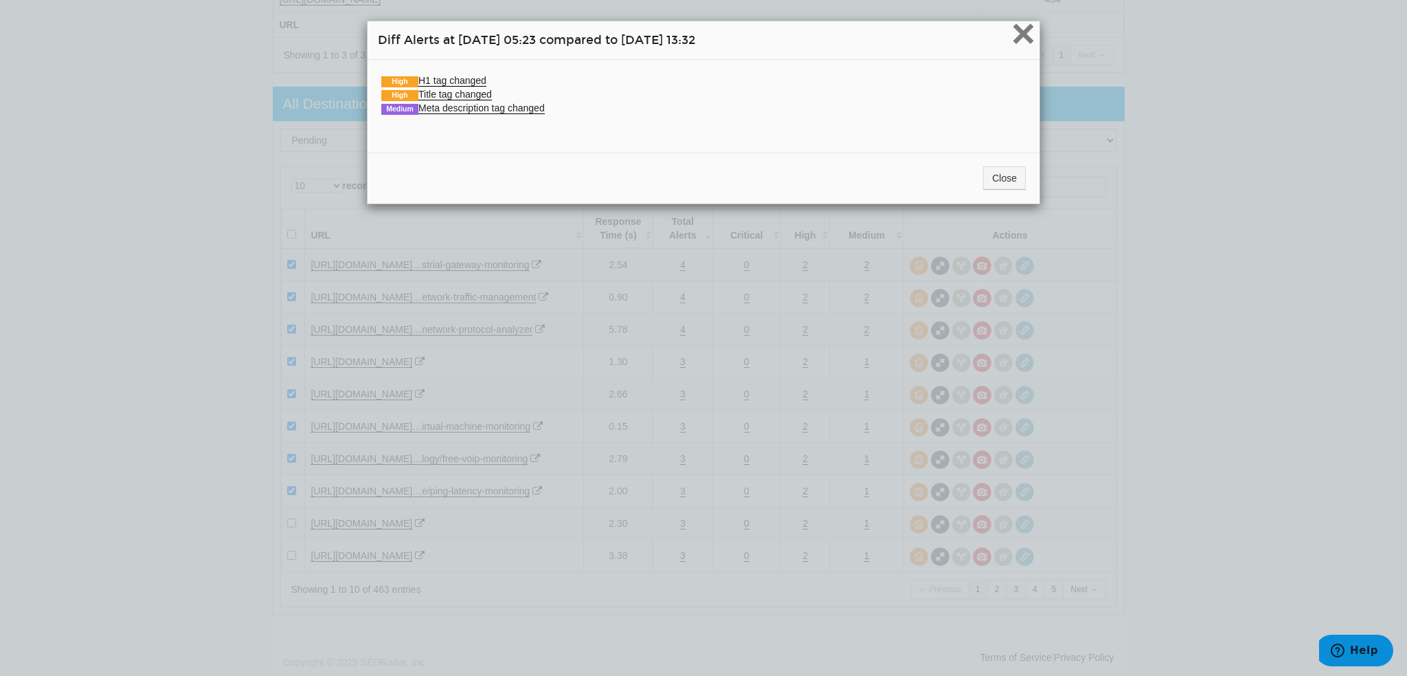
click at [1025, 36] on span "×" at bounding box center [1024, 33] width 24 height 46
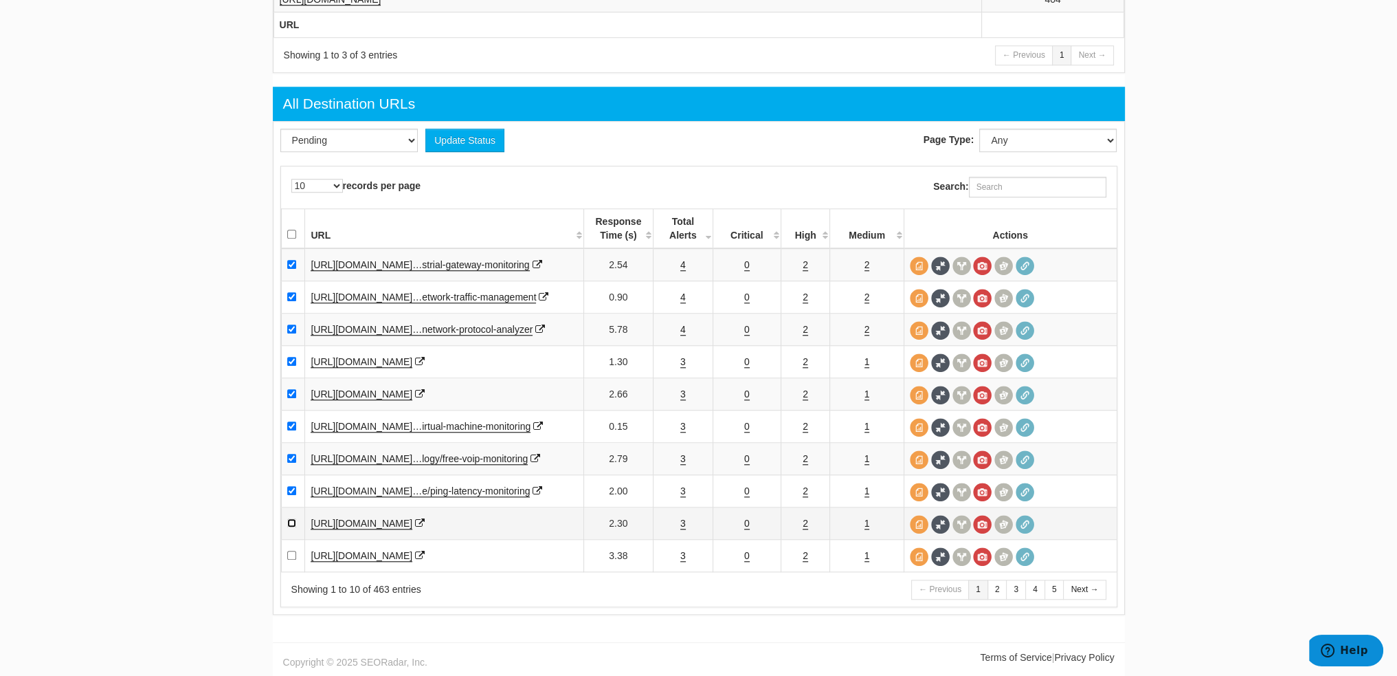
click at [291, 518] on input "checkbox" at bounding box center [291, 522] width 9 height 9
checkbox input "true"
click at [681, 555] on link "3" at bounding box center [682, 556] width 5 height 12
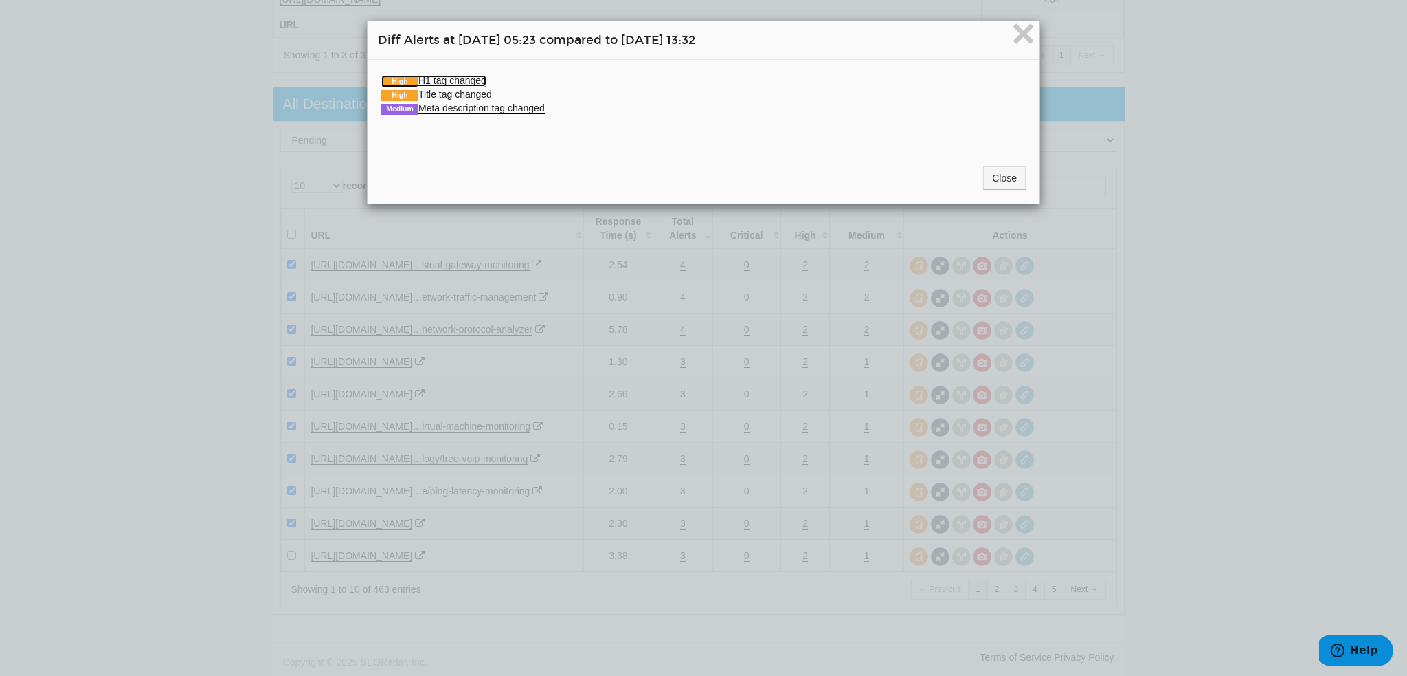
click at [434, 76] on link "High H1 tag changed" at bounding box center [433, 81] width 105 height 12
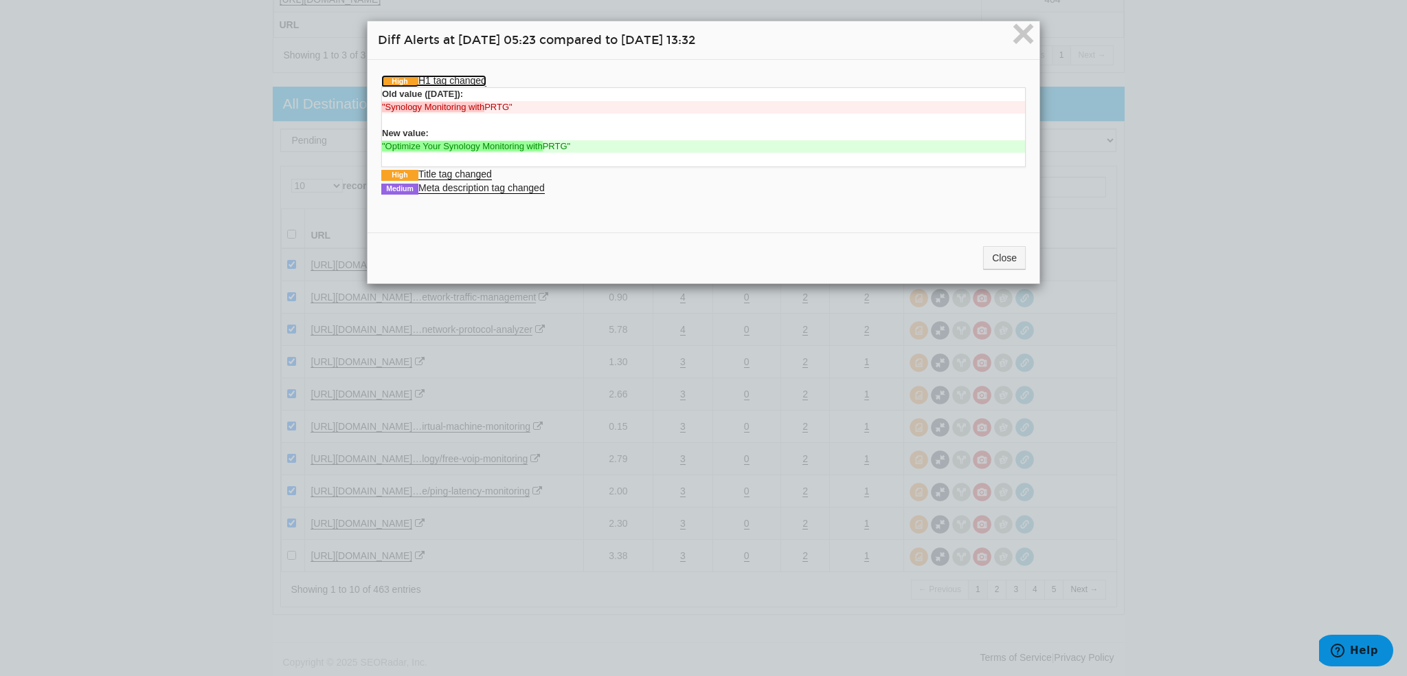
click at [434, 76] on link "High H1 tag changed" at bounding box center [433, 81] width 105 height 12
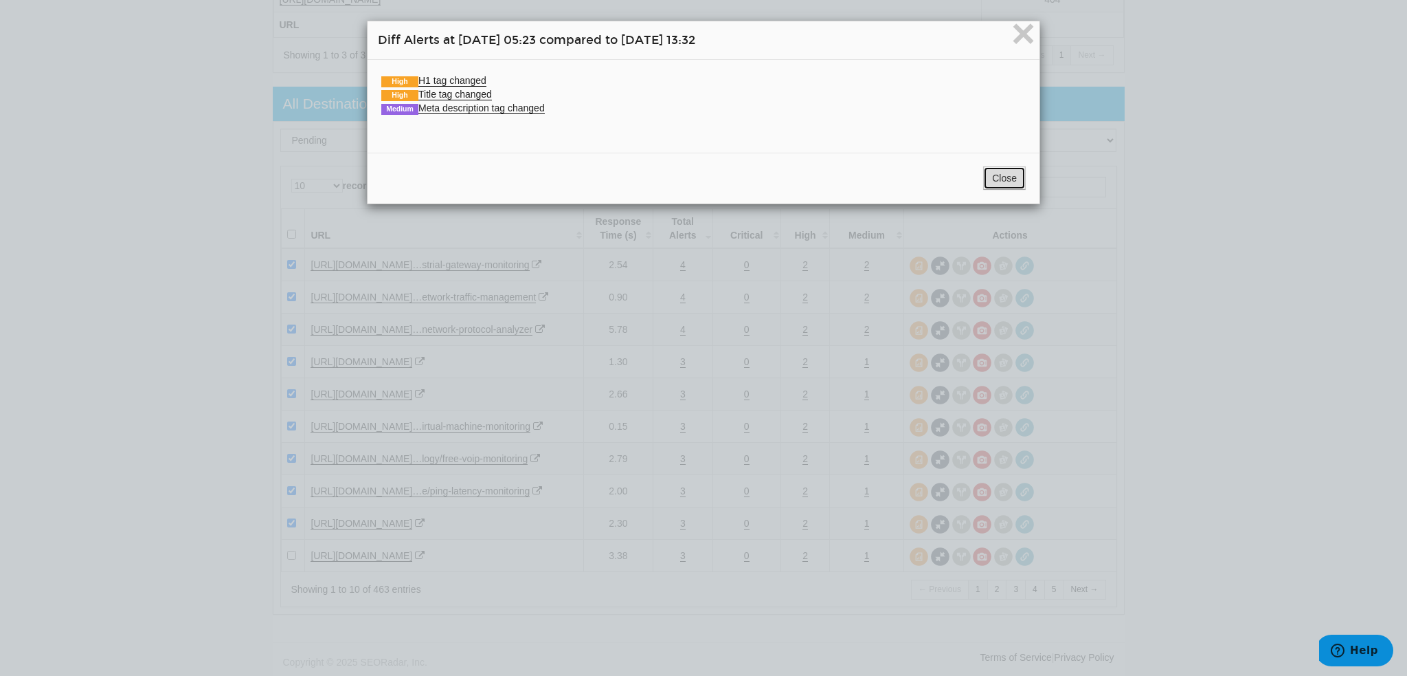
click at [1012, 181] on button "Close" at bounding box center [1004, 177] width 43 height 23
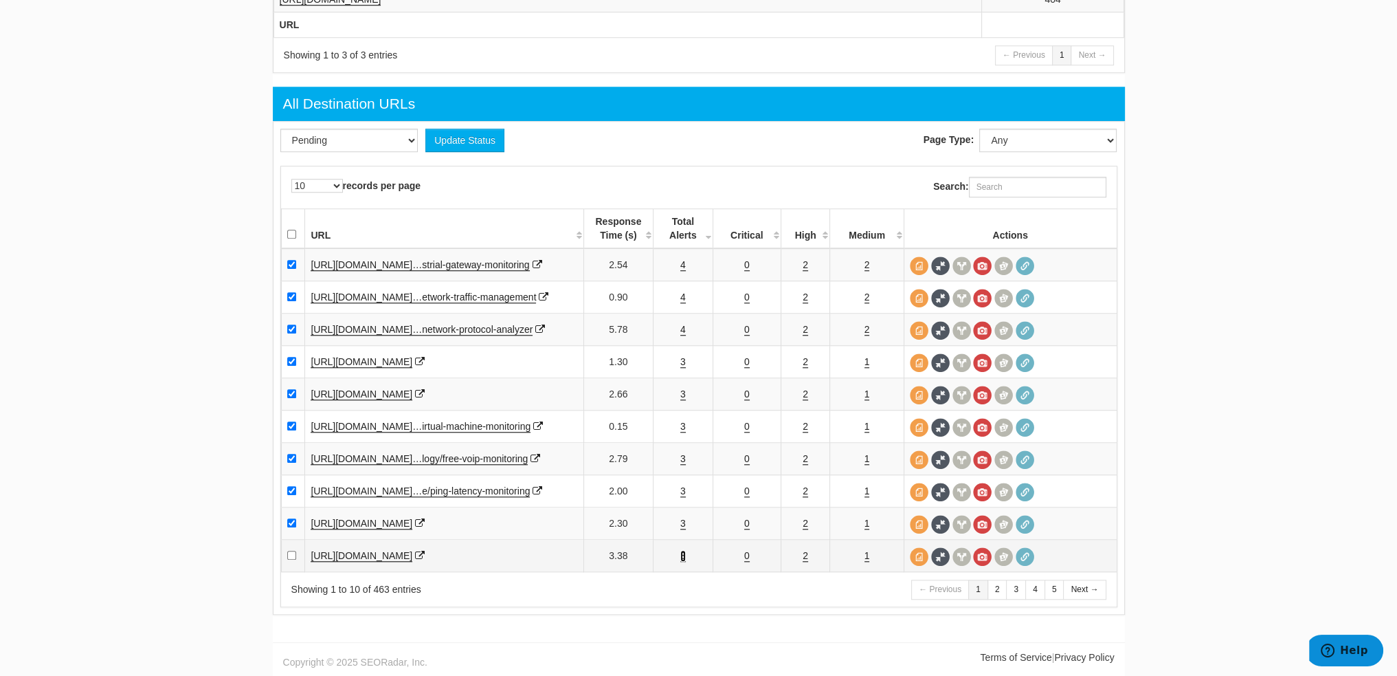
click at [682, 555] on link "3" at bounding box center [682, 556] width 5 height 12
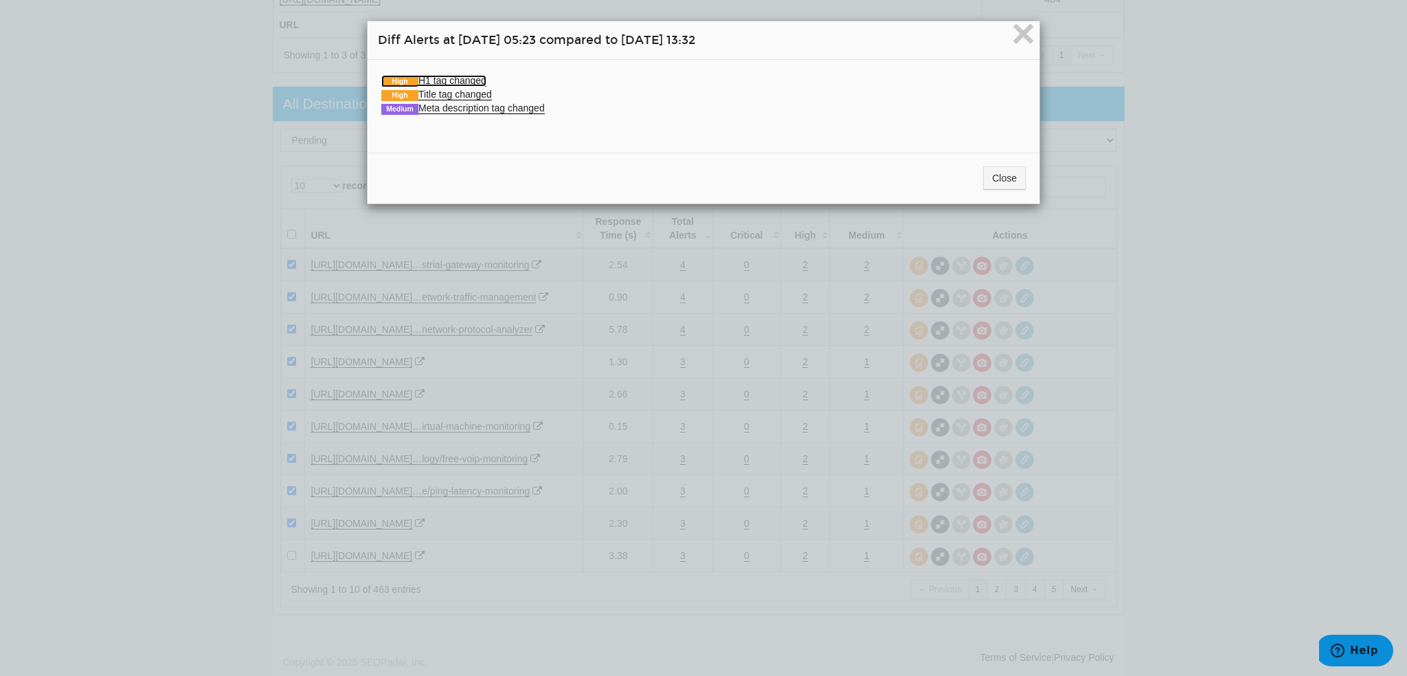
click at [445, 75] on link "High H1 tag changed" at bounding box center [433, 81] width 105 height 12
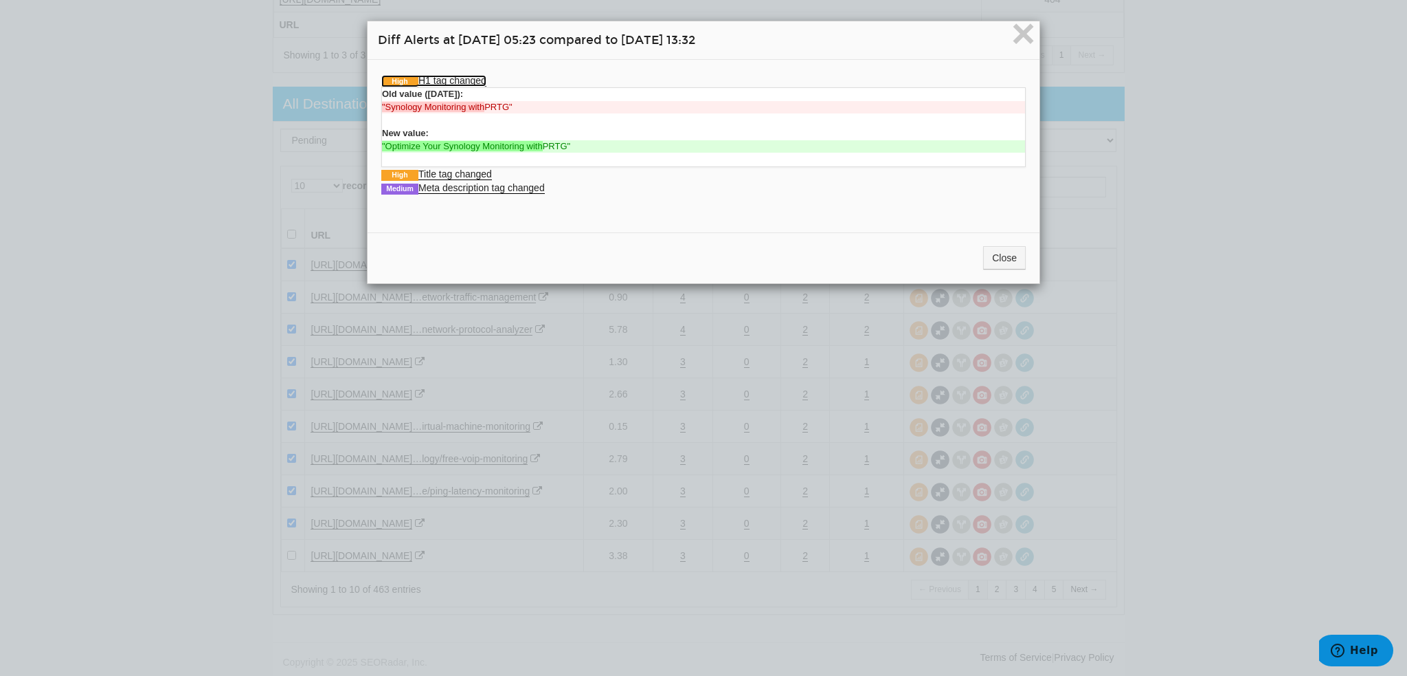
click at [445, 75] on link "High H1 tag changed" at bounding box center [433, 81] width 105 height 12
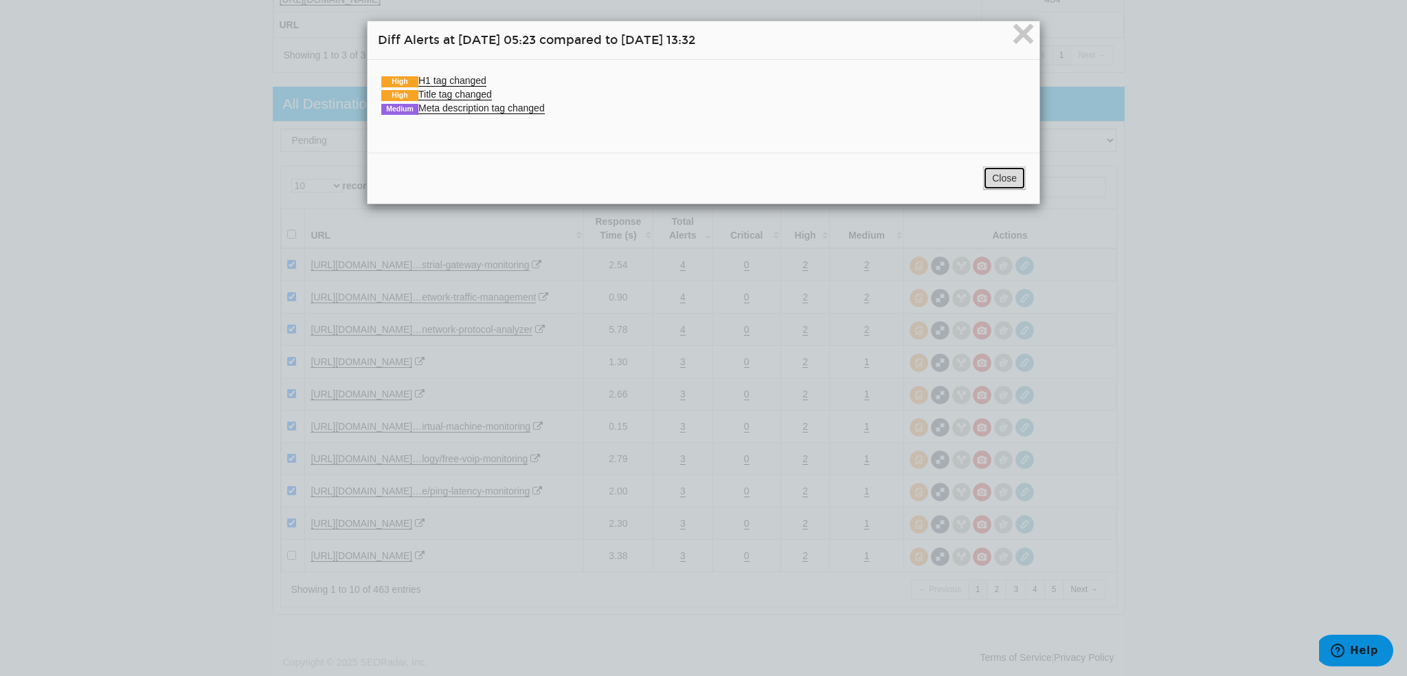
click at [1010, 180] on button "Close" at bounding box center [1004, 177] width 43 height 23
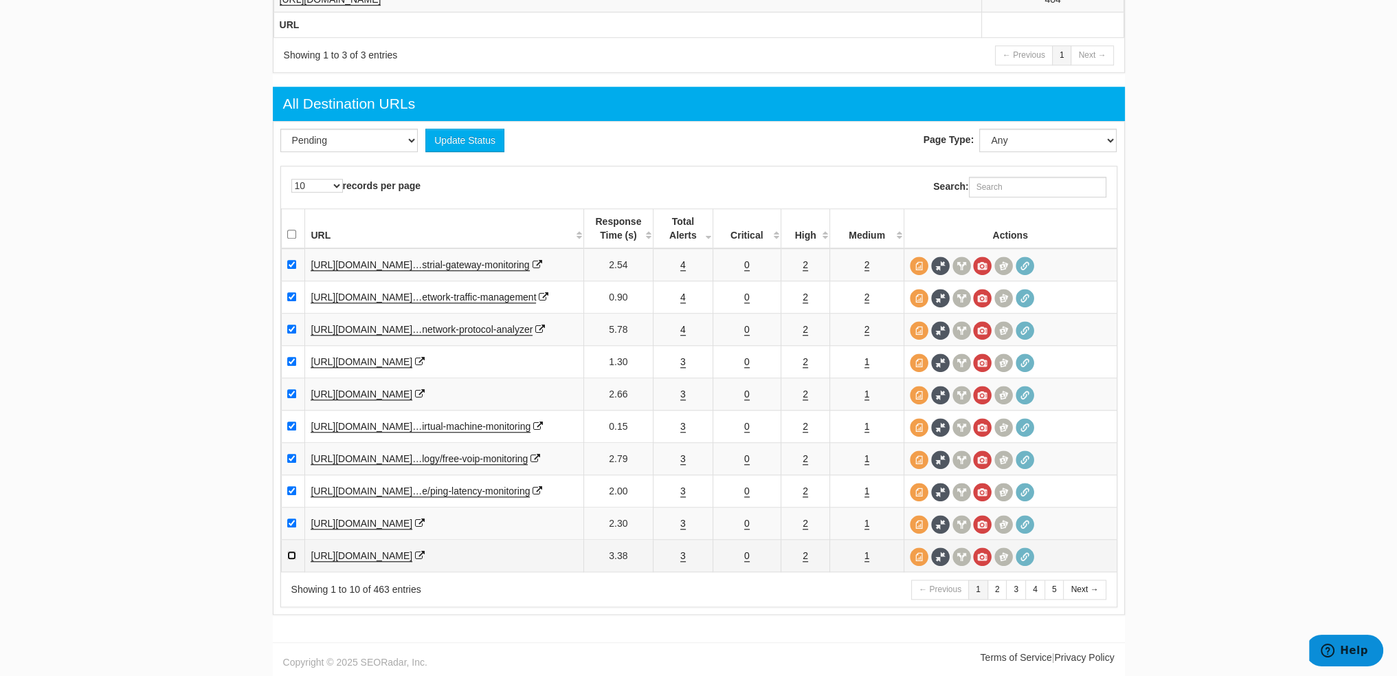
click at [290, 550] on input "checkbox" at bounding box center [291, 554] width 9 height 9
checkbox input "true"
click at [316, 143] on select "Pending Viewed Resolved" at bounding box center [348, 140] width 137 height 23
select select "2"
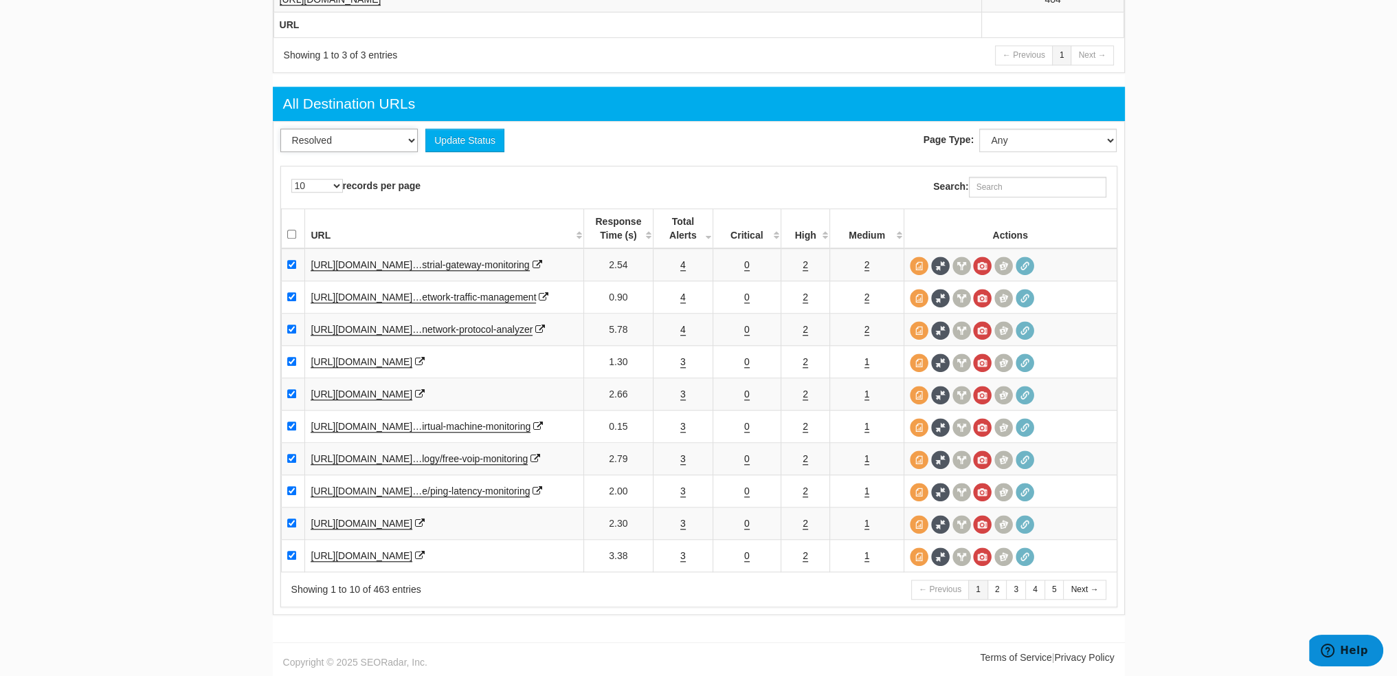
click at [280, 131] on select "Pending Viewed Resolved" at bounding box center [348, 140] width 137 height 23
click at [443, 139] on button "Update Status" at bounding box center [464, 140] width 79 height 23
click at [1096, 592] on link "Next →" at bounding box center [1084, 589] width 43 height 20
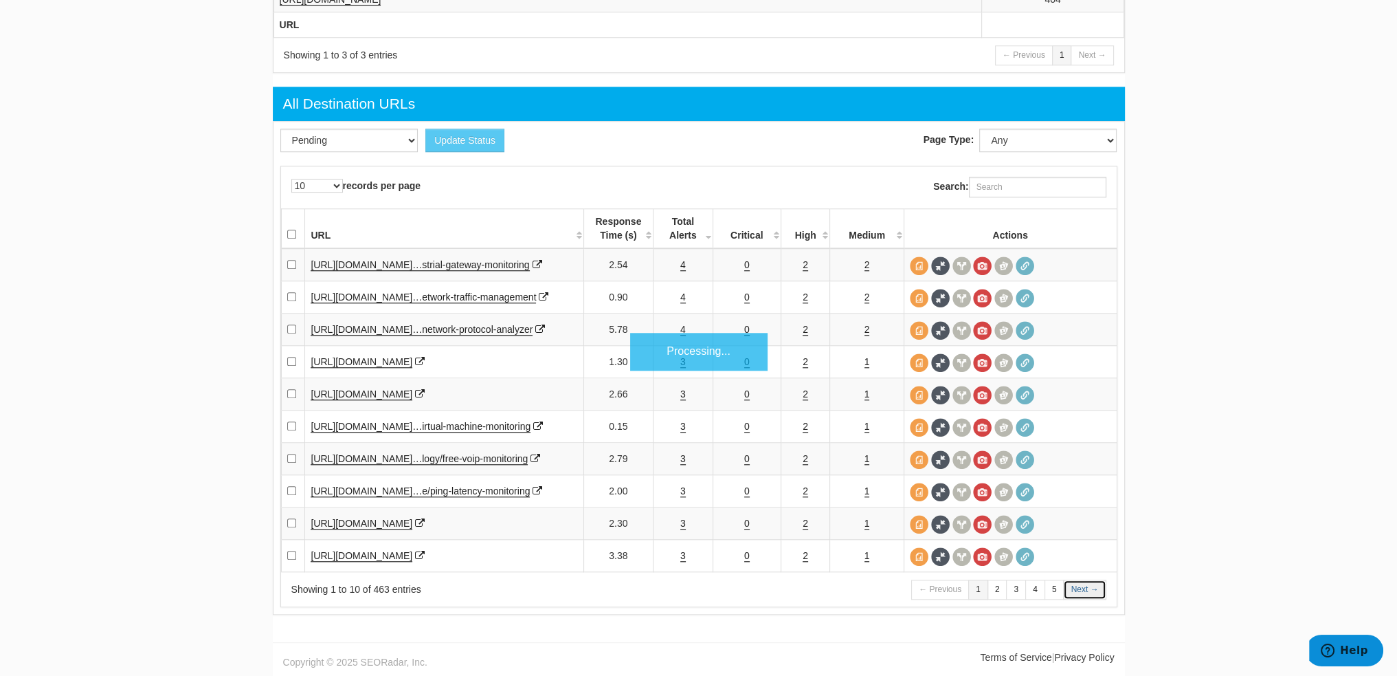
scroll to position [1717, 0]
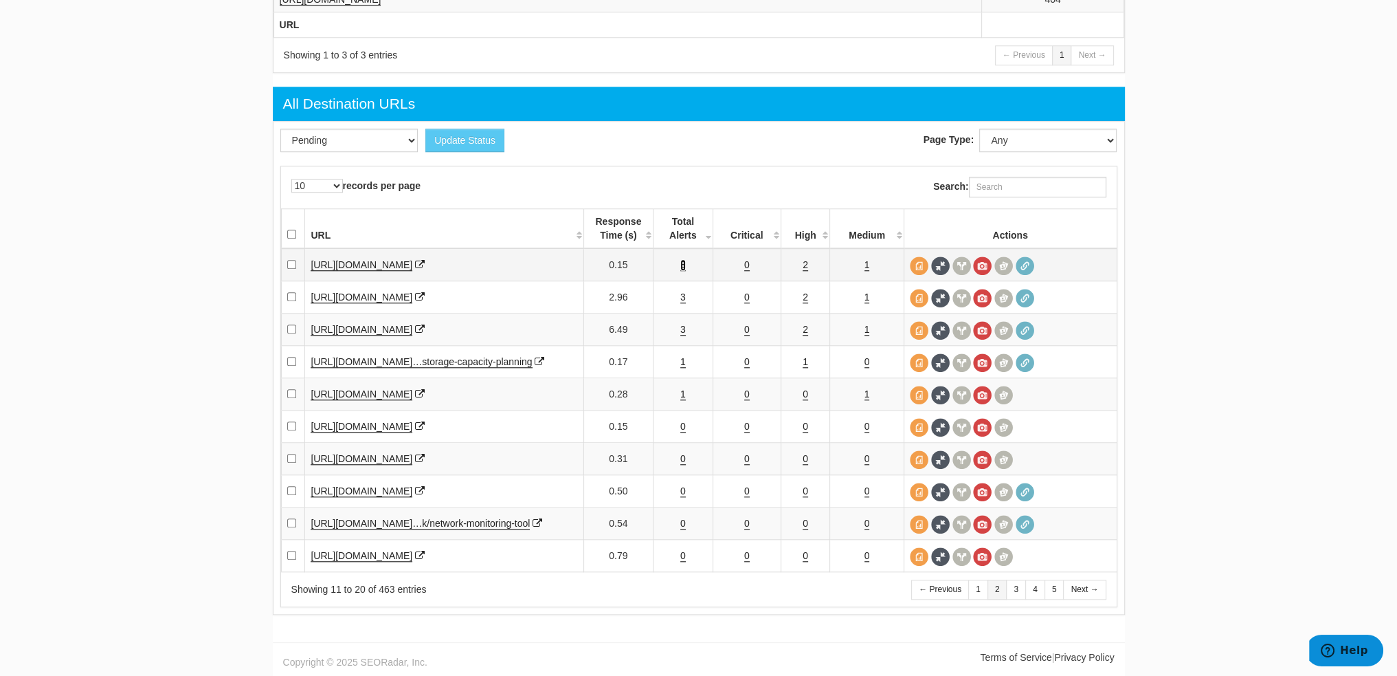
click at [682, 259] on link "3" at bounding box center [682, 265] width 5 height 12
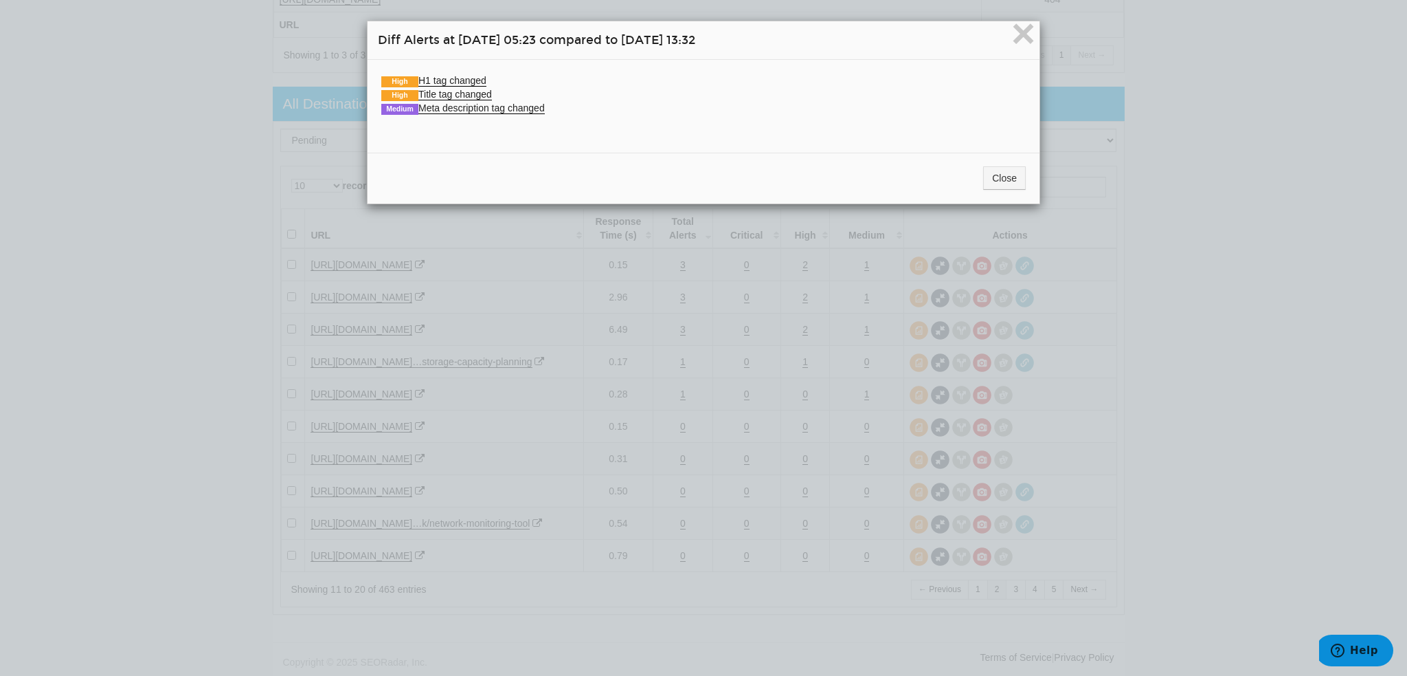
click at [441, 72] on div "High H1 tag changed Old value (08/07/2025): "IP SLA Monitoring with PRTG" New v…" at bounding box center [704, 101] width 672 height 82
click at [443, 85] on link "High H1 tag changed" at bounding box center [433, 81] width 105 height 12
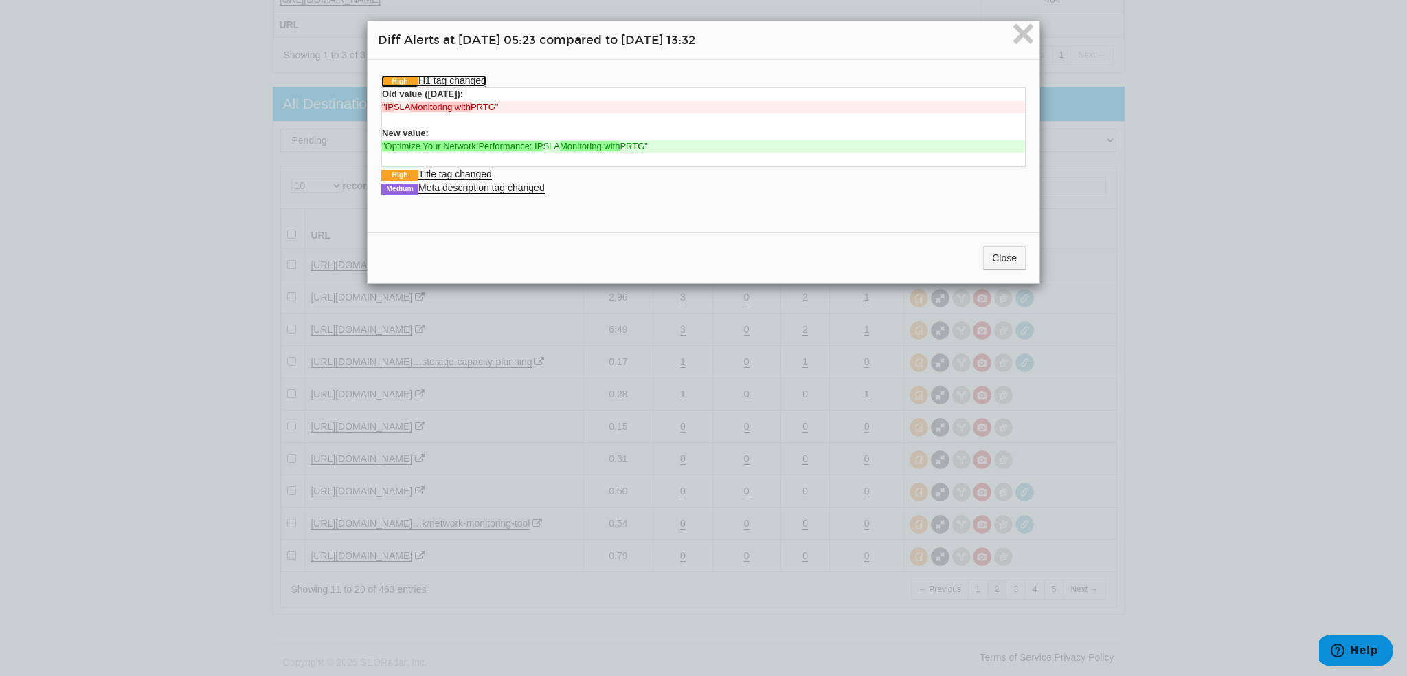
click at [445, 80] on link "High H1 tag changed" at bounding box center [433, 81] width 105 height 12
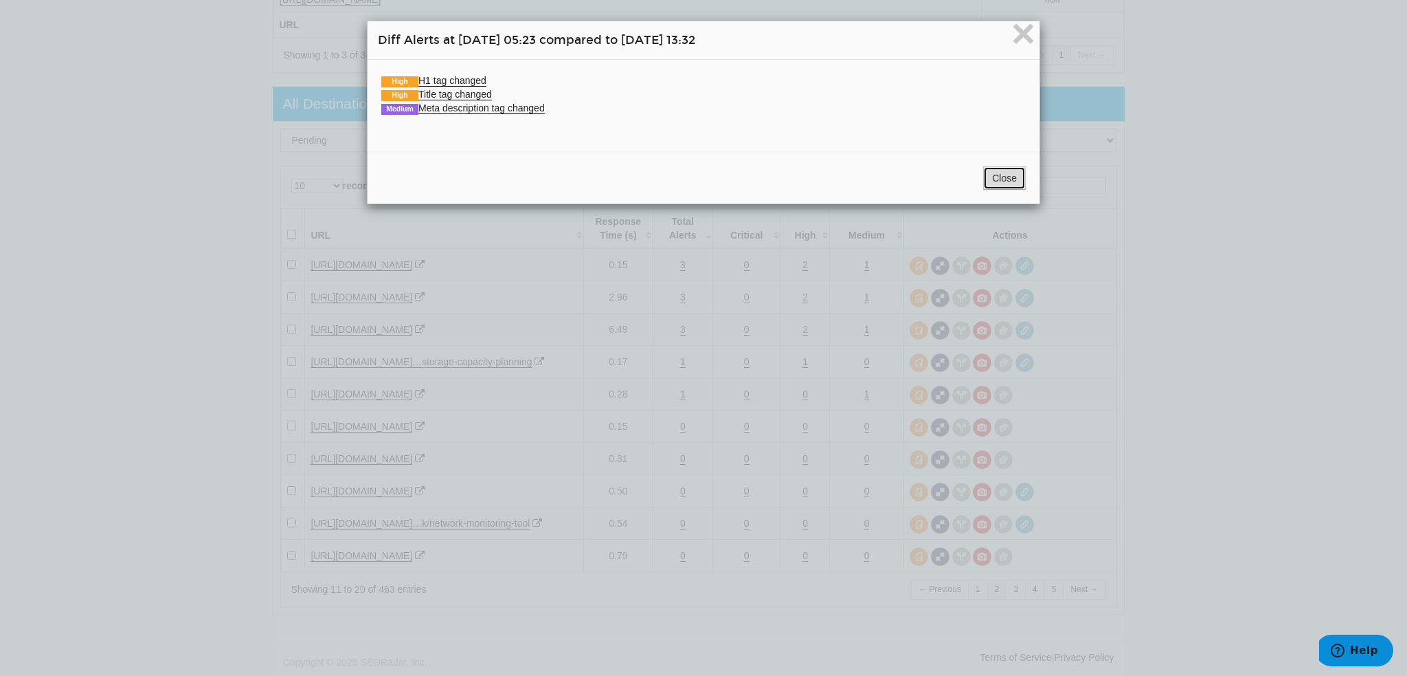
click at [1011, 176] on button "Close" at bounding box center [1004, 177] width 43 height 23
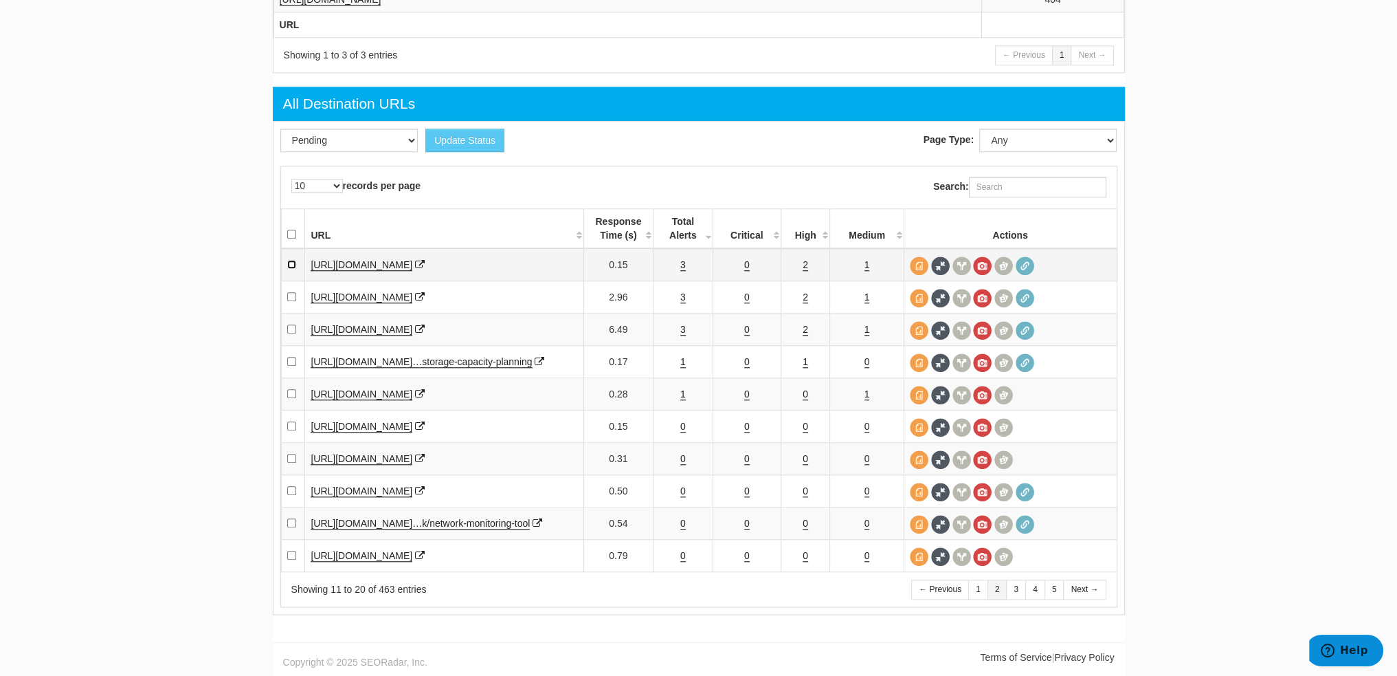
click at [291, 260] on input "checkbox" at bounding box center [291, 264] width 9 height 9
checkbox input "true"
click at [680, 291] on link "3" at bounding box center [682, 297] width 5 height 12
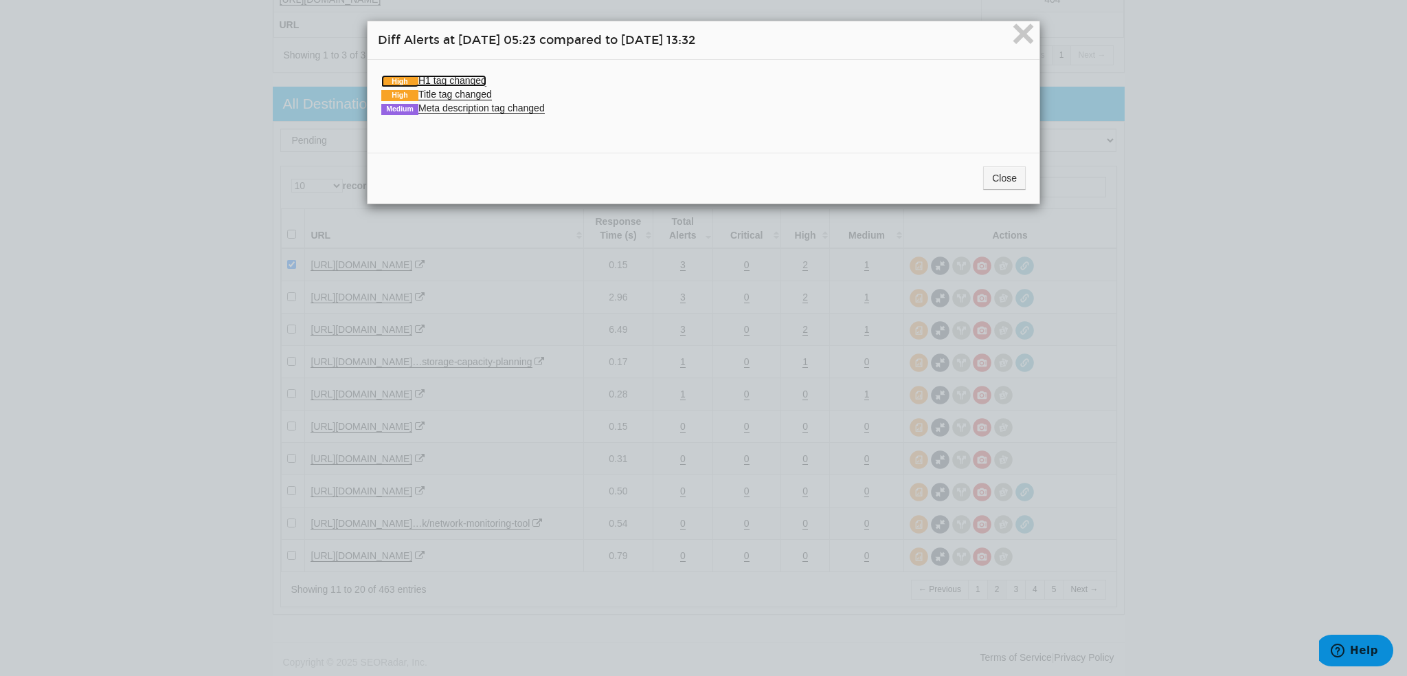
click at [427, 79] on link "High H1 tag changed" at bounding box center [433, 81] width 105 height 12
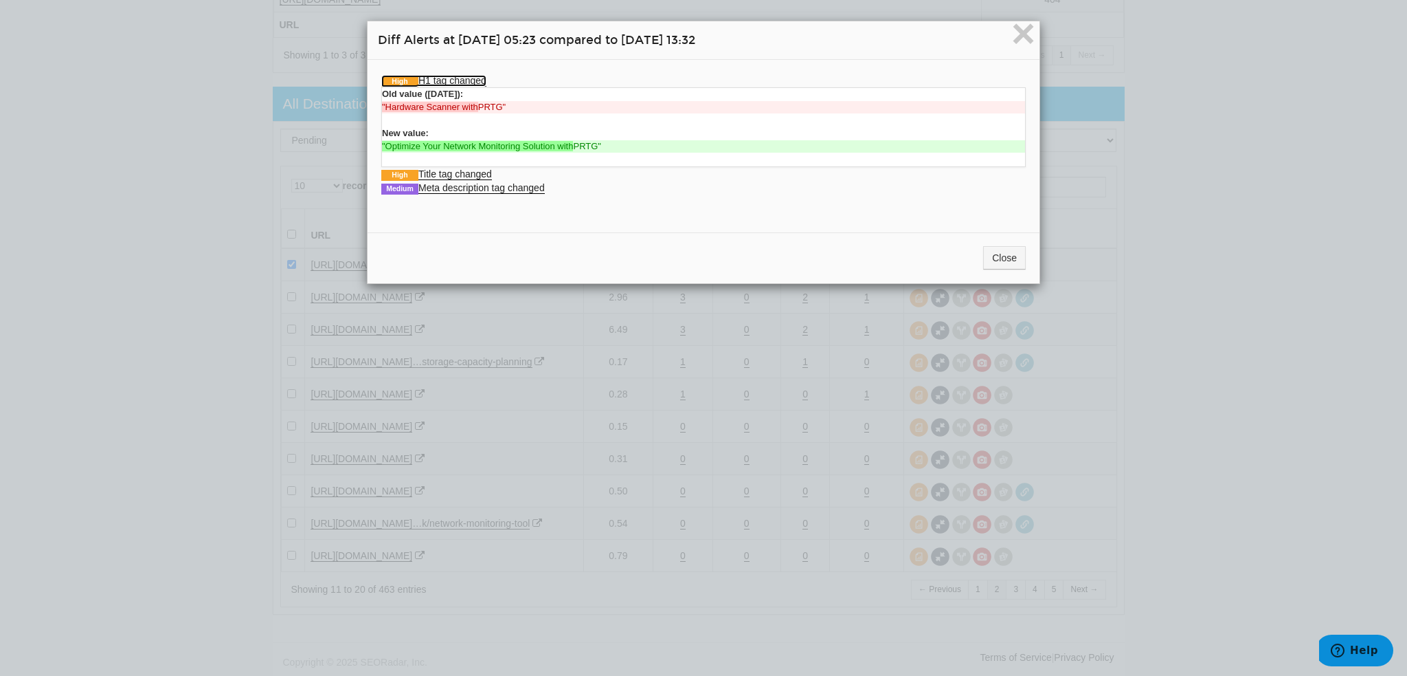
click at [427, 79] on link "High H1 tag changed" at bounding box center [433, 81] width 105 height 12
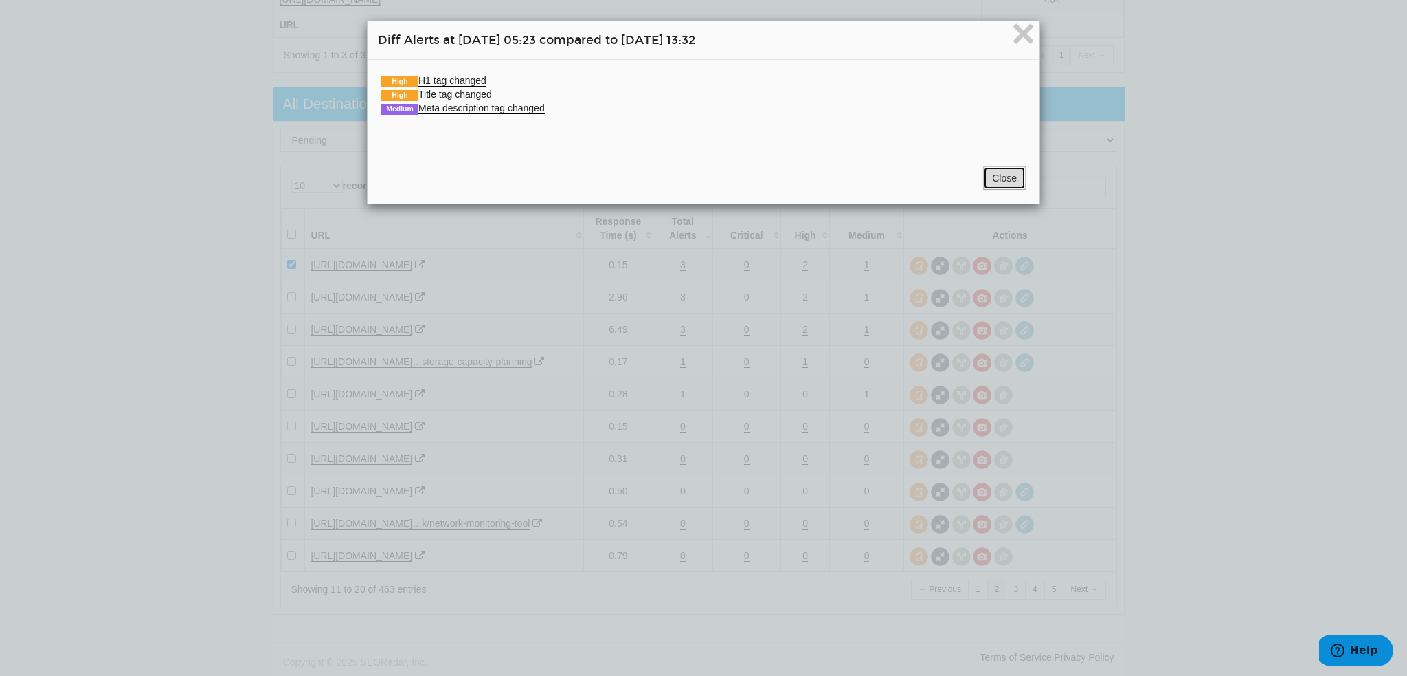
click at [990, 167] on button "Close" at bounding box center [1004, 177] width 43 height 23
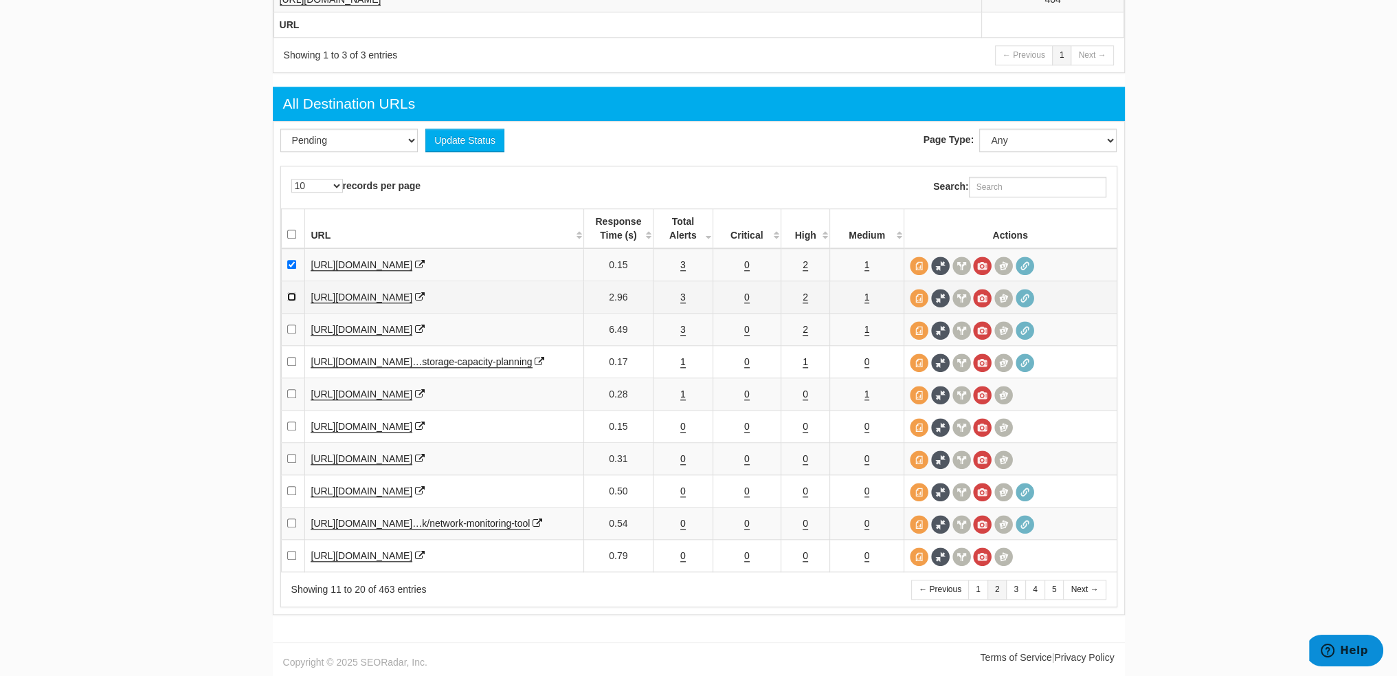
click at [289, 292] on input "checkbox" at bounding box center [291, 296] width 9 height 9
checkbox input "true"
click at [685, 313] on td "3" at bounding box center [684, 329] width 60 height 32
click at [684, 324] on link "3" at bounding box center [682, 330] width 5 height 12
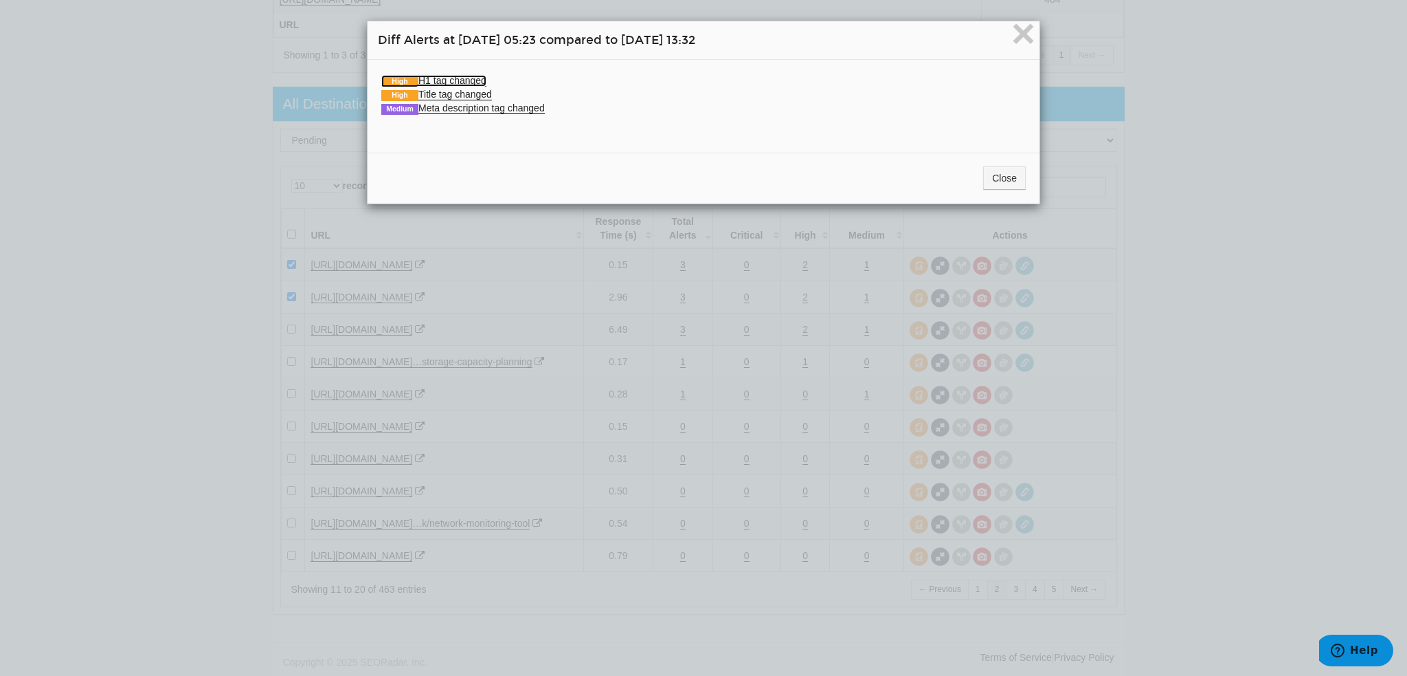
click at [468, 75] on link "High H1 tag changed" at bounding box center [433, 81] width 105 height 12
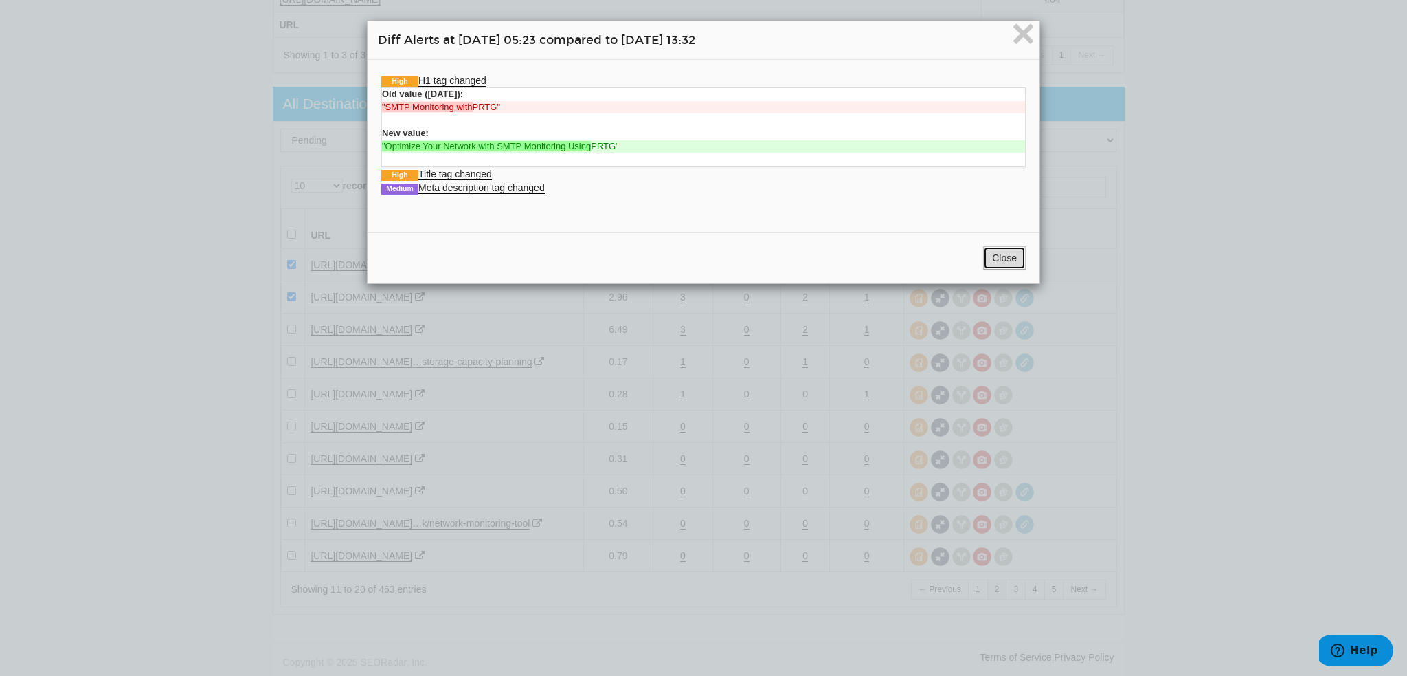
click at [989, 261] on button "Close" at bounding box center [1004, 257] width 43 height 23
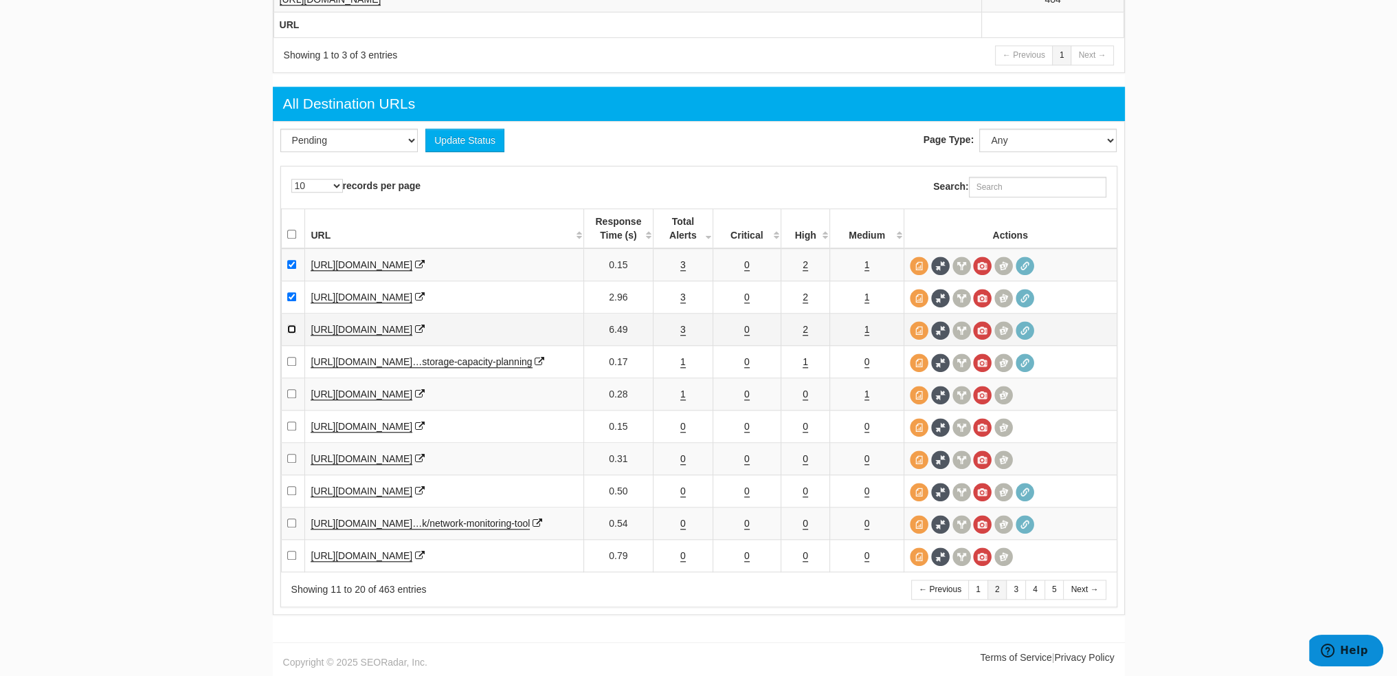
click at [293, 324] on input "checkbox" at bounding box center [291, 328] width 9 height 9
checkbox input "true"
click at [684, 356] on link "1" at bounding box center [682, 362] width 5 height 12
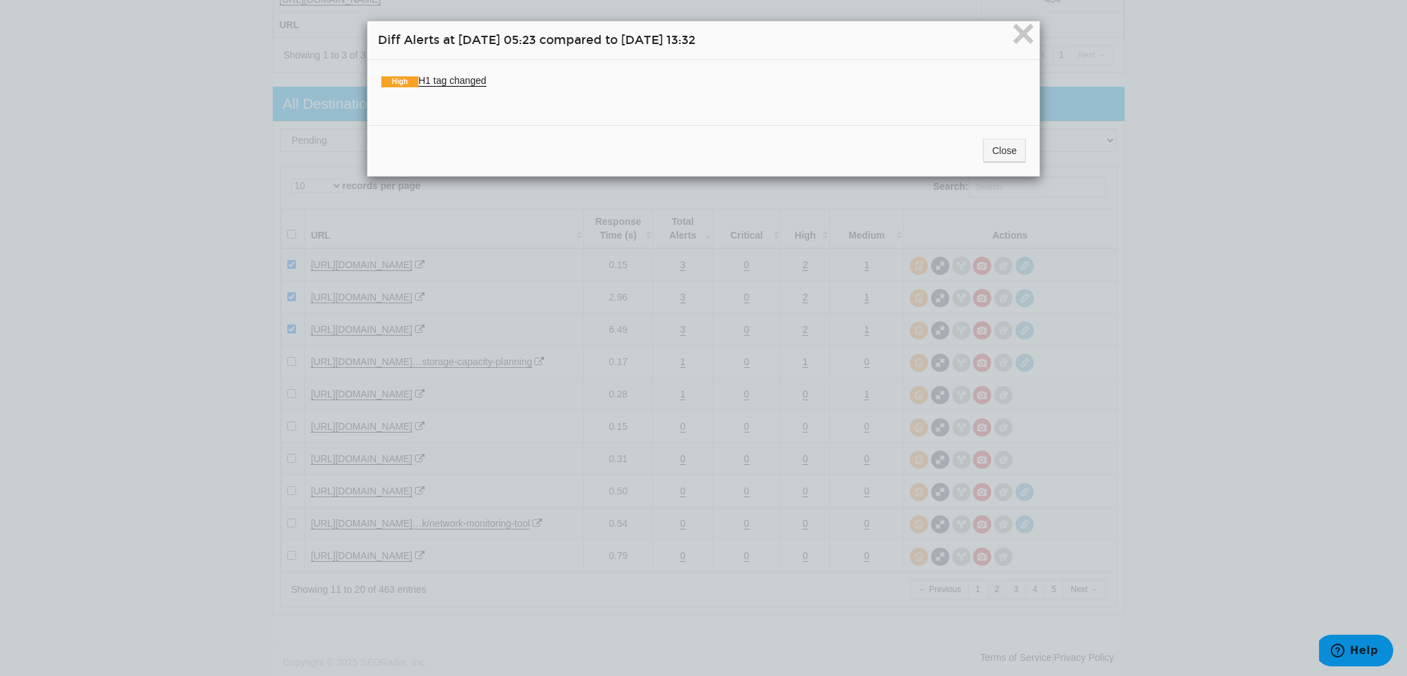
click at [473, 74] on li "High H1 tag changed Old value (08/07/2025): "Storage Capacity Planning with PRT…" at bounding box center [703, 81] width 645 height 14
click at [473, 76] on link "High H1 tag changed" at bounding box center [433, 81] width 105 height 12
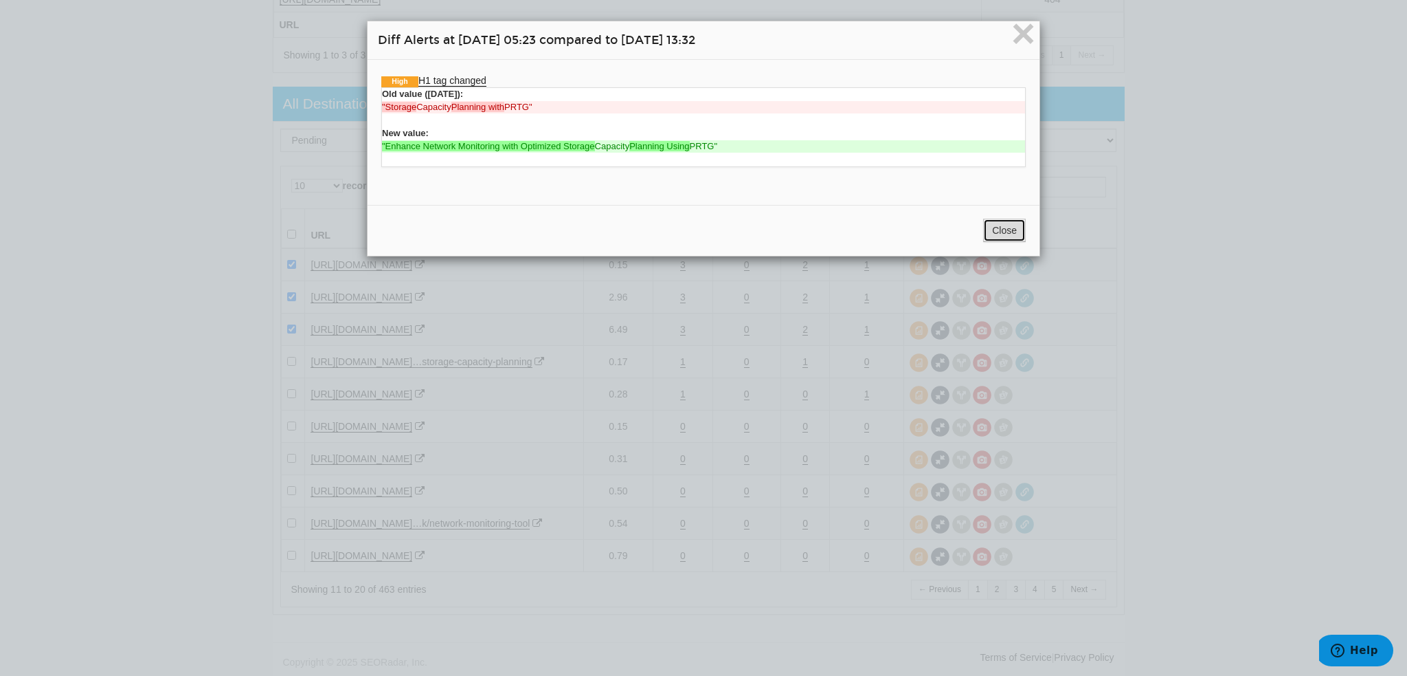
click at [998, 222] on button "Close" at bounding box center [1004, 230] width 43 height 23
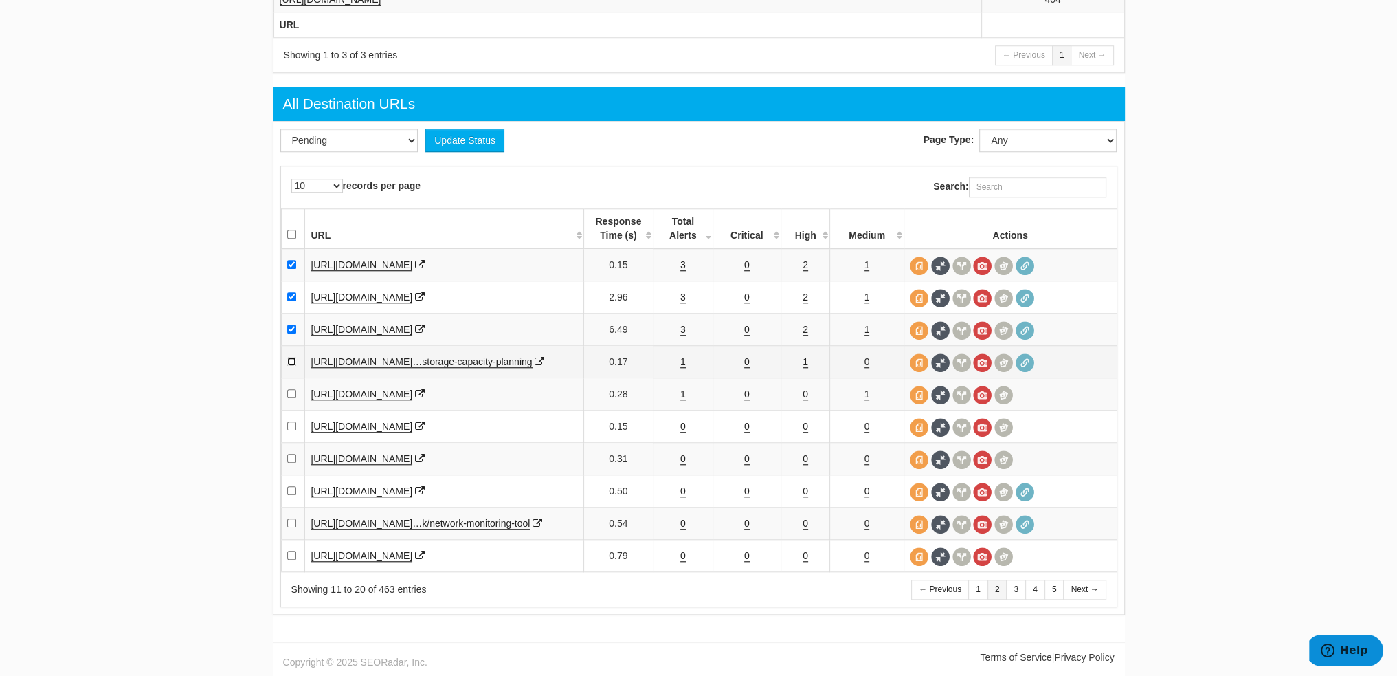
click at [287, 357] on input "checkbox" at bounding box center [291, 361] width 9 height 9
checkbox input "true"
click at [679, 387] on td "1" at bounding box center [684, 394] width 60 height 32
click at [684, 386] on td "1" at bounding box center [684, 394] width 60 height 32
click at [684, 388] on link "1" at bounding box center [682, 394] width 5 height 12
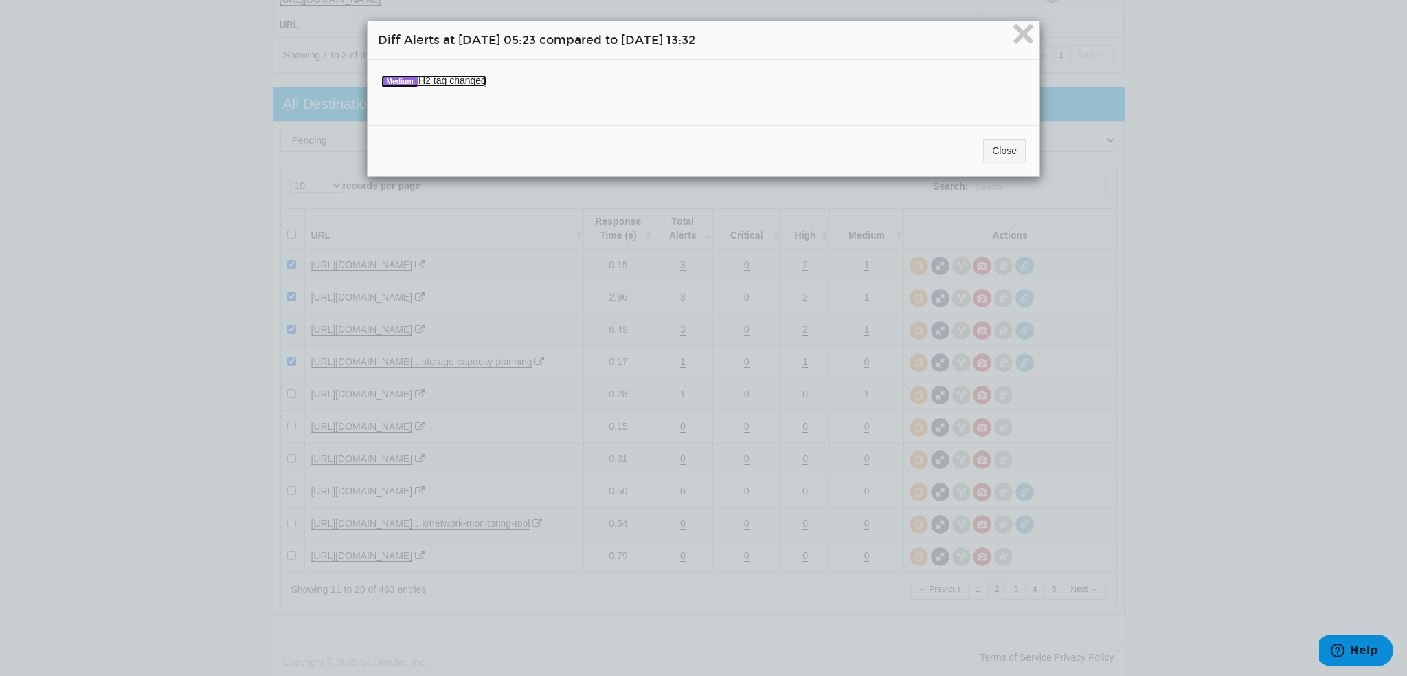
click at [443, 82] on link "Medium H2 tag changed" at bounding box center [433, 81] width 105 height 12
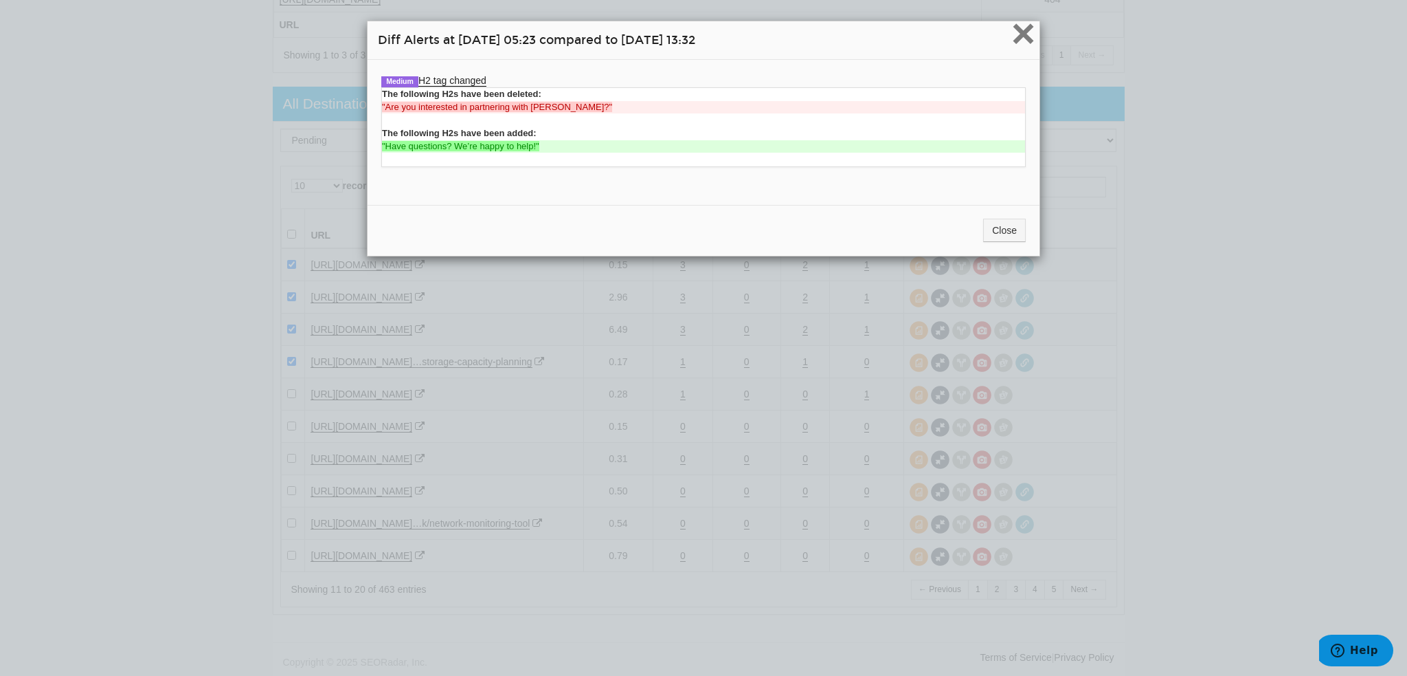
click at [1014, 27] on span "×" at bounding box center [1024, 33] width 24 height 46
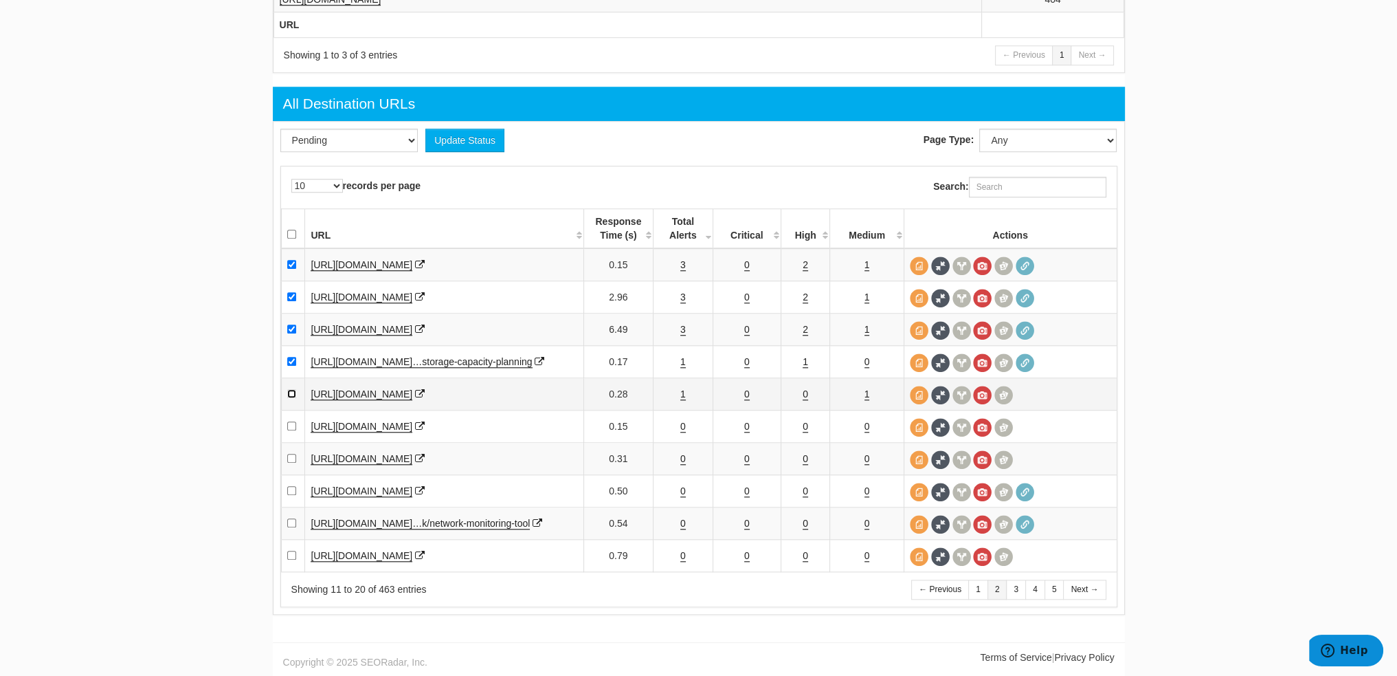
click at [291, 389] on input "checkbox" at bounding box center [291, 393] width 9 height 9
checkbox input "true"
click at [355, 129] on select "Pending Viewed Resolved" at bounding box center [348, 140] width 137 height 23
select select "2"
click at [280, 129] on select "Pending Viewed Resolved" at bounding box center [348, 140] width 137 height 23
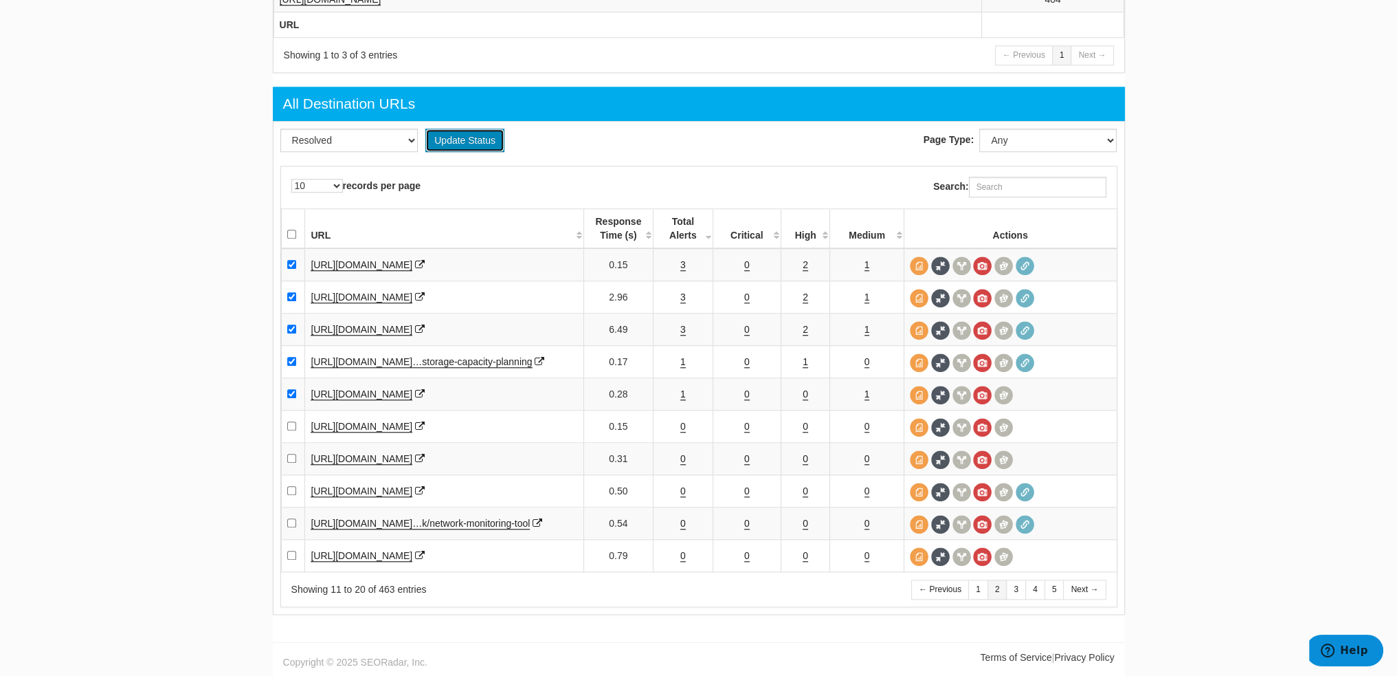
click at [495, 129] on button "Update Status" at bounding box center [464, 140] width 79 height 23
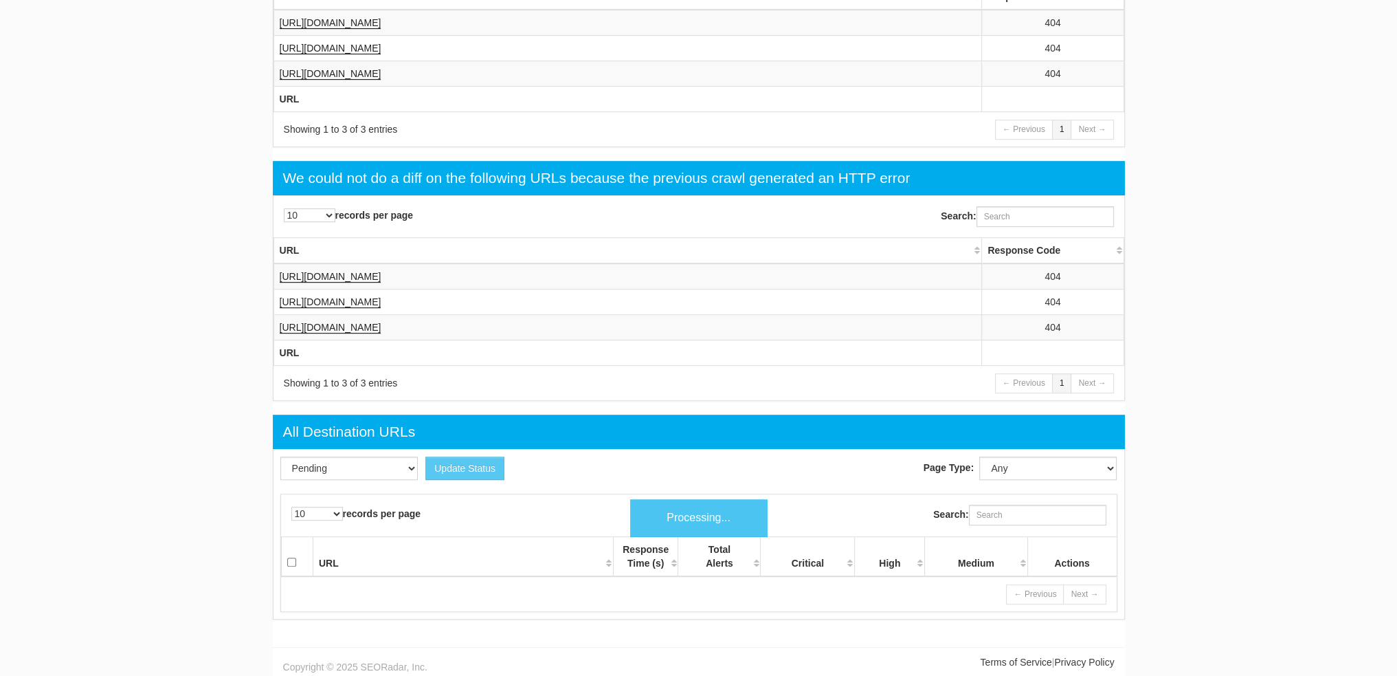
scroll to position [1356, 0]
